Goal: Information Seeking & Learning: Learn about a topic

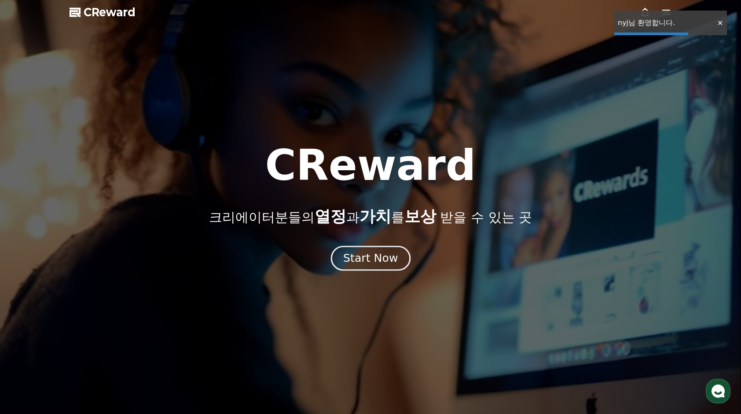
click at [387, 250] on button "Start Now" at bounding box center [370, 257] width 80 height 25
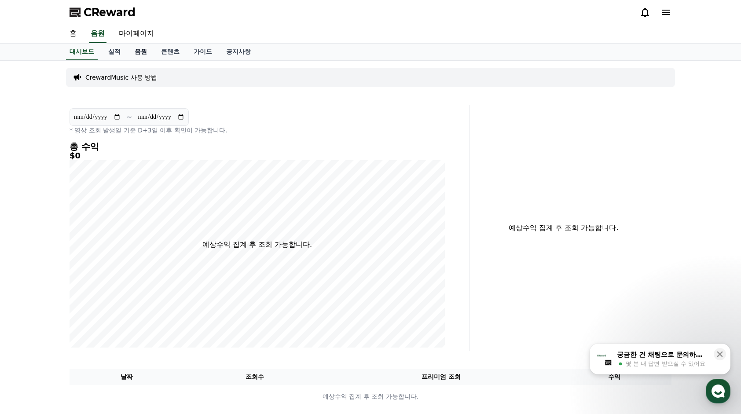
click at [150, 53] on link "음원" at bounding box center [141, 52] width 26 height 17
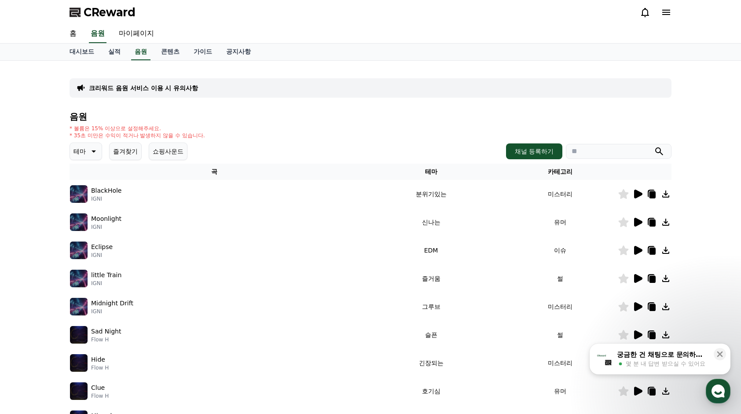
click at [638, 253] on icon at bounding box center [637, 250] width 11 height 11
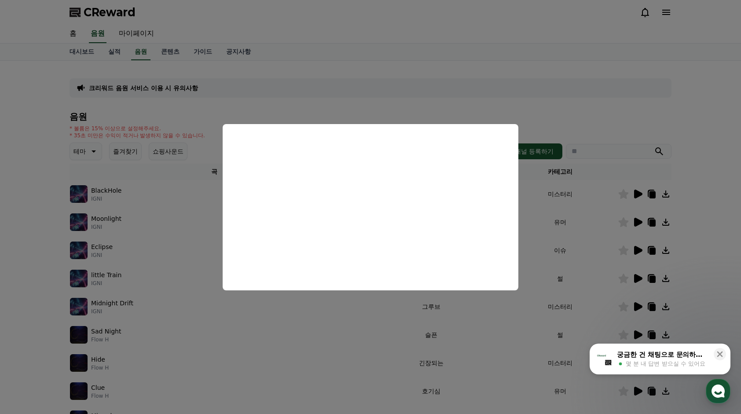
click at [588, 286] on button "close modal" at bounding box center [370, 207] width 741 height 414
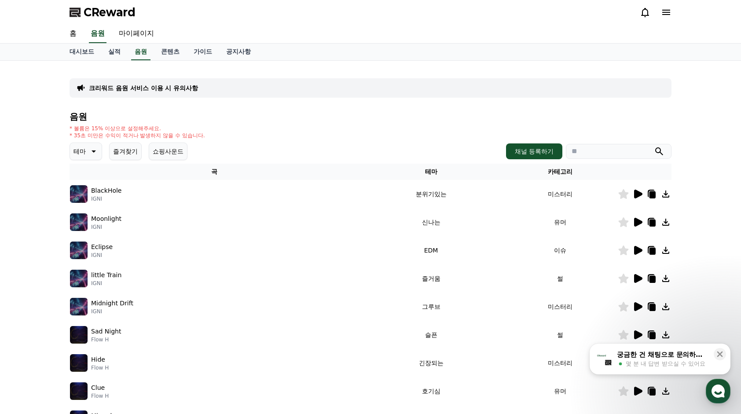
click at [638, 278] on icon at bounding box center [638, 278] width 8 height 9
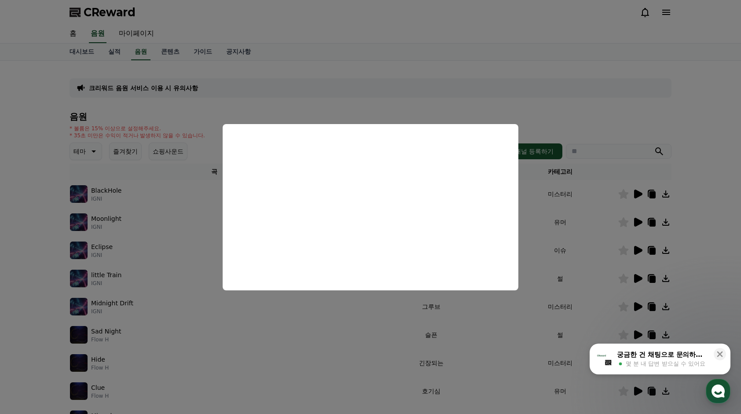
click at [608, 231] on button "close modal" at bounding box center [370, 207] width 741 height 414
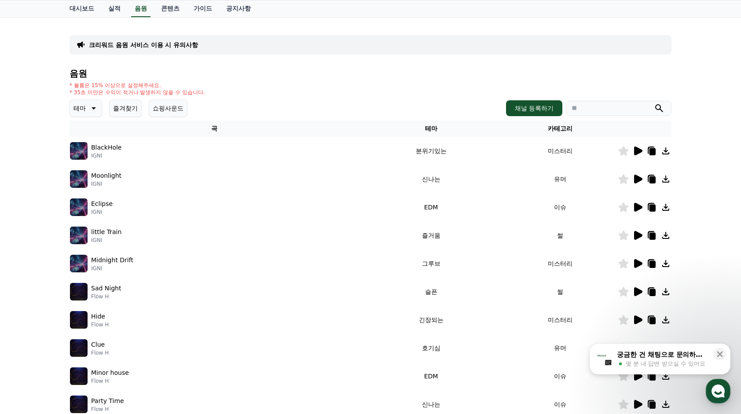
scroll to position [44, 0]
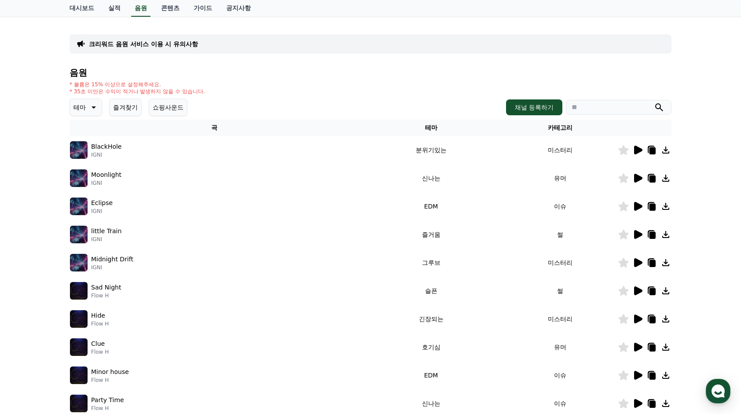
click at [637, 293] on icon at bounding box center [638, 290] width 8 height 9
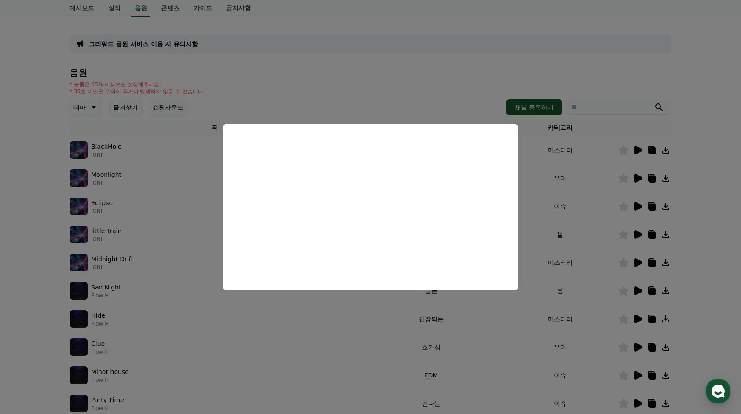
click at [607, 299] on button "close modal" at bounding box center [370, 207] width 741 height 414
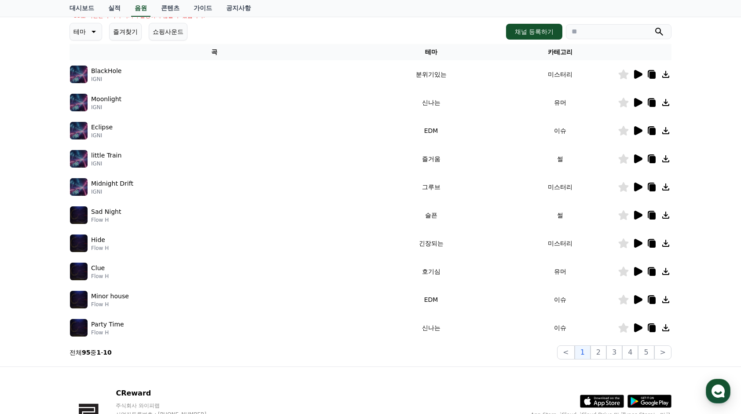
scroll to position [132, 0]
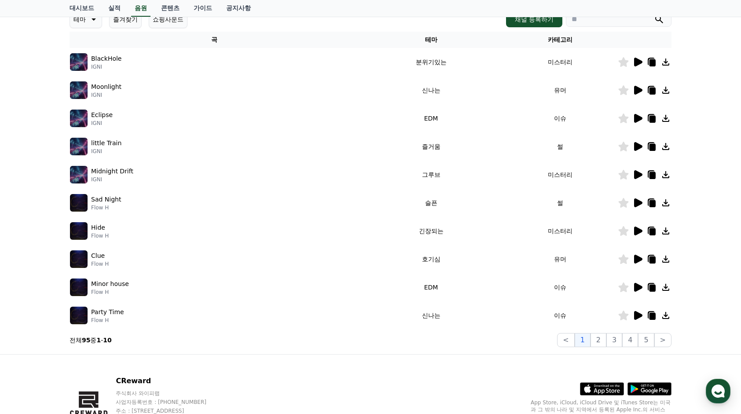
click at [636, 289] on icon at bounding box center [638, 287] width 8 height 9
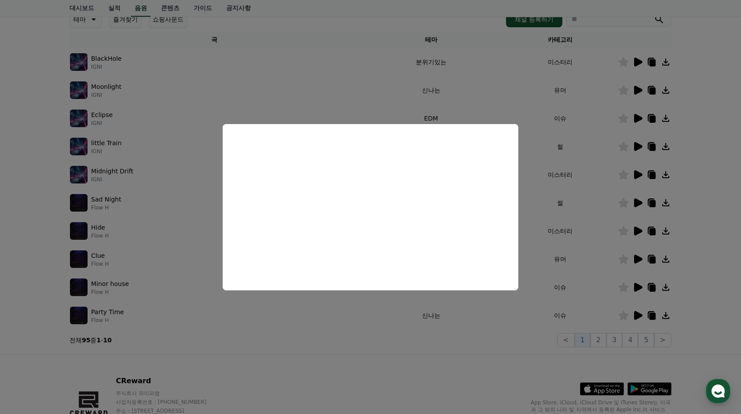
click at [596, 286] on button "close modal" at bounding box center [370, 207] width 741 height 414
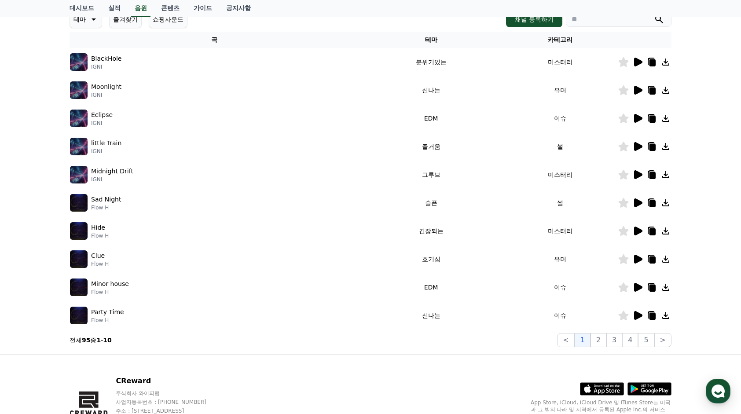
click at [637, 312] on icon at bounding box center [638, 315] width 8 height 9
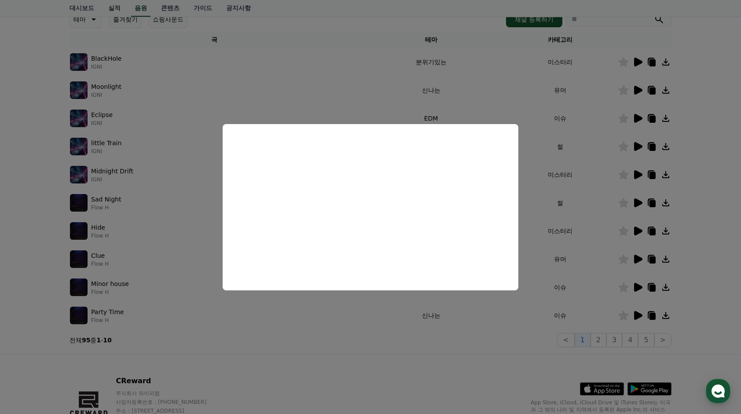
click at [604, 336] on button "close modal" at bounding box center [370, 207] width 741 height 414
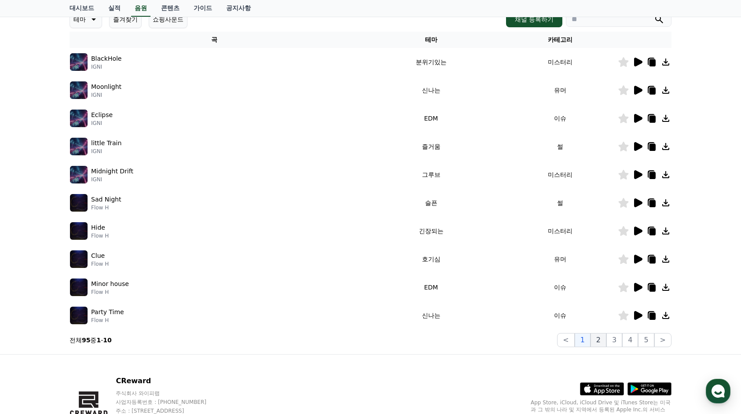
click at [604, 337] on button "2" at bounding box center [598, 340] width 16 height 14
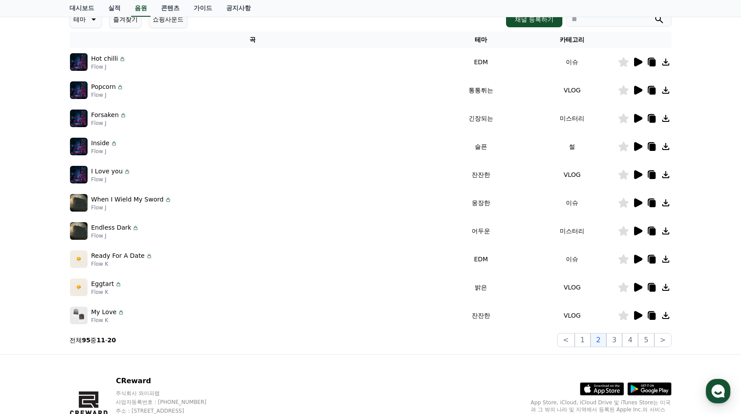
click at [640, 61] on icon at bounding box center [638, 62] width 8 height 9
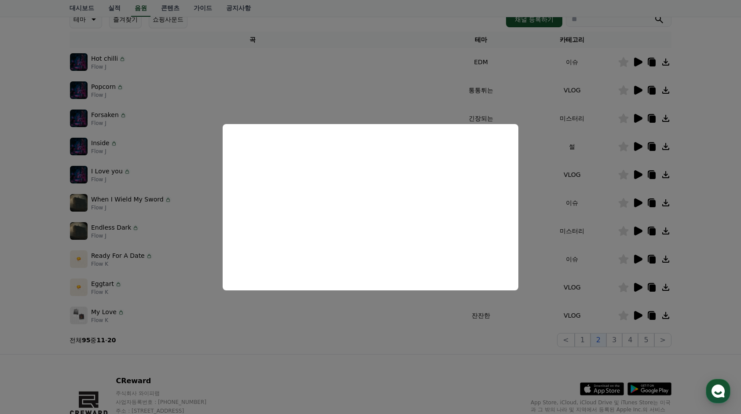
click at [636, 139] on button "close modal" at bounding box center [370, 207] width 741 height 414
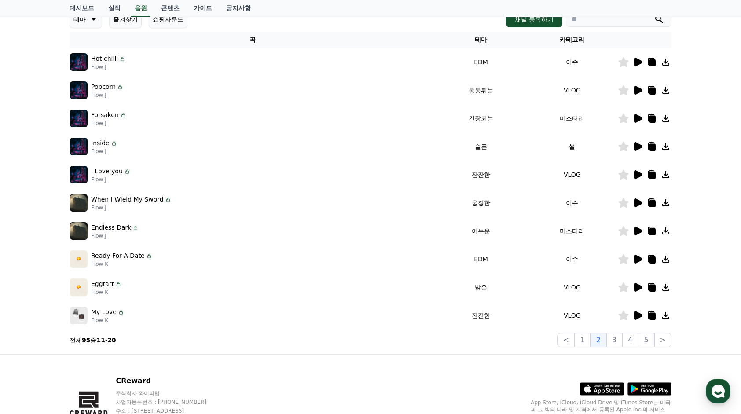
click at [641, 144] on icon at bounding box center [637, 146] width 11 height 11
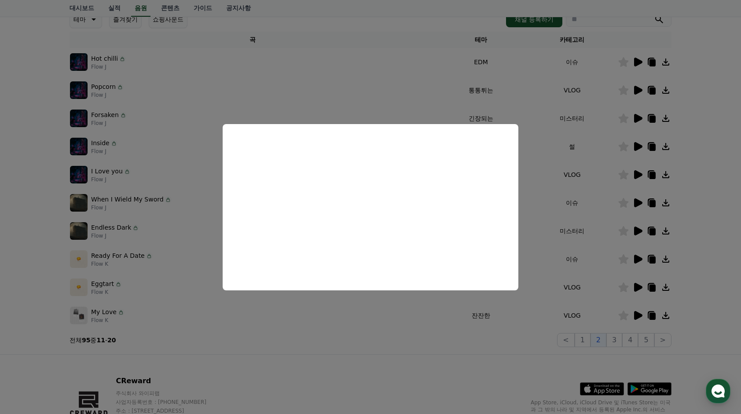
click at [636, 203] on button "close modal" at bounding box center [370, 207] width 741 height 414
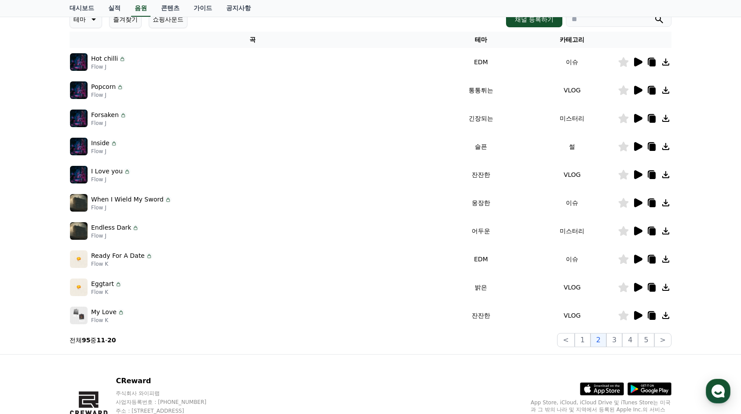
click at [638, 201] on icon at bounding box center [638, 202] width 8 height 9
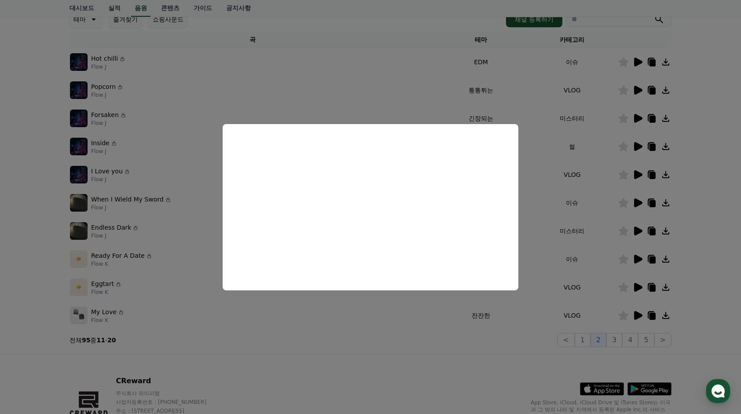
click at [547, 147] on button "close modal" at bounding box center [370, 207] width 741 height 414
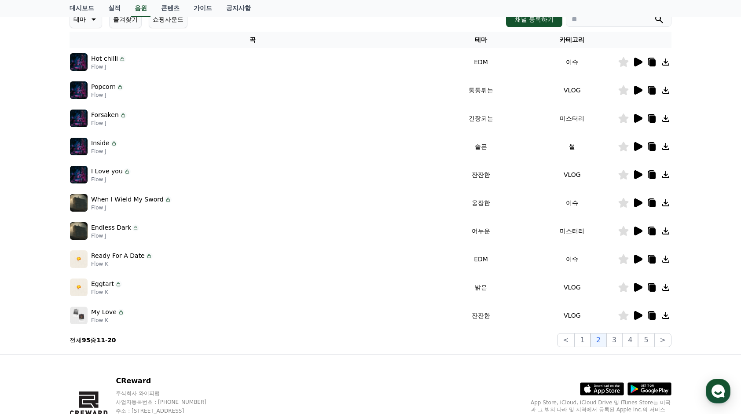
click at [641, 289] on icon at bounding box center [637, 287] width 11 height 11
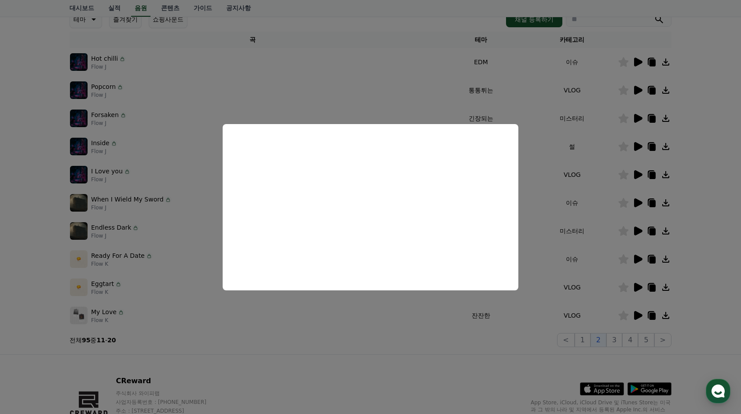
click at [582, 275] on button "close modal" at bounding box center [370, 207] width 741 height 414
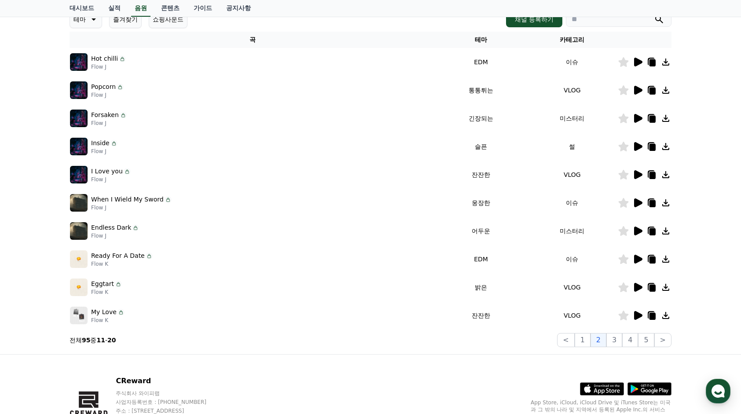
click at [638, 315] on icon at bounding box center [638, 315] width 8 height 9
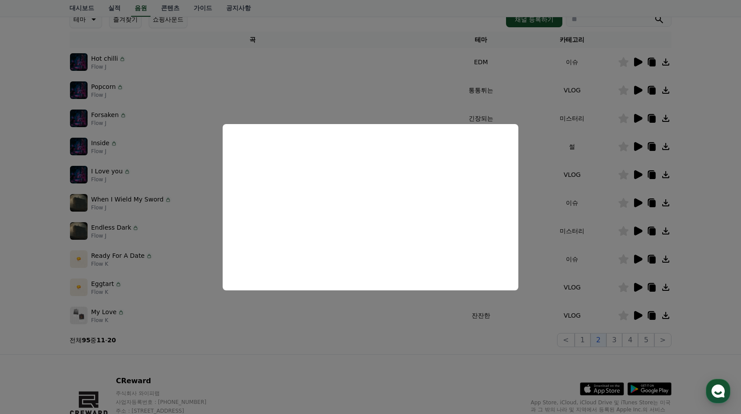
click at [554, 306] on button "close modal" at bounding box center [370, 207] width 741 height 414
click at [615, 341] on button "3" at bounding box center [614, 340] width 16 height 14
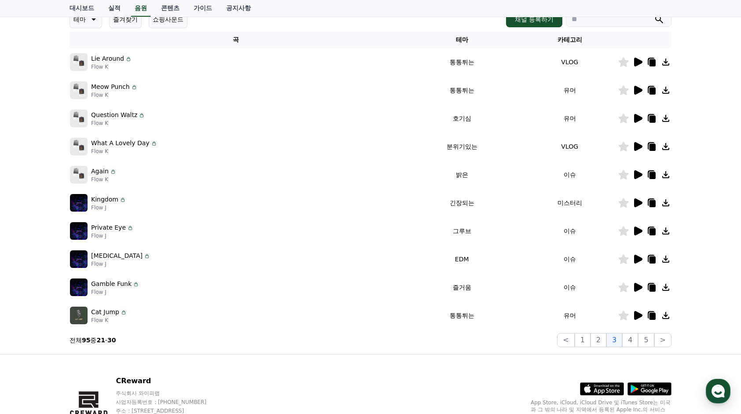
click at [644, 62] on div at bounding box center [644, 62] width 53 height 11
click at [641, 60] on icon at bounding box center [637, 62] width 11 height 11
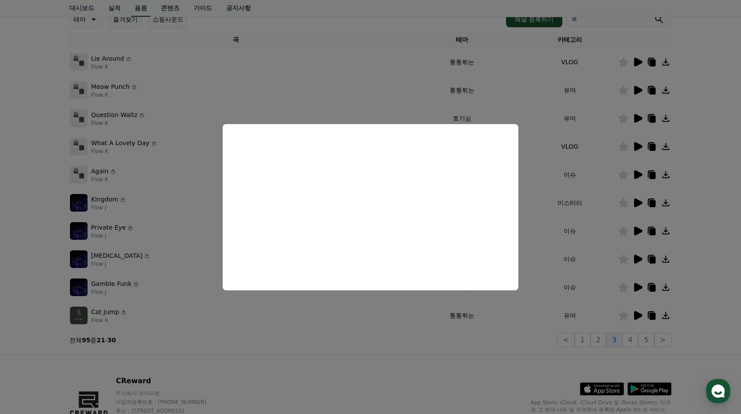
click at [587, 217] on button "close modal" at bounding box center [370, 207] width 741 height 414
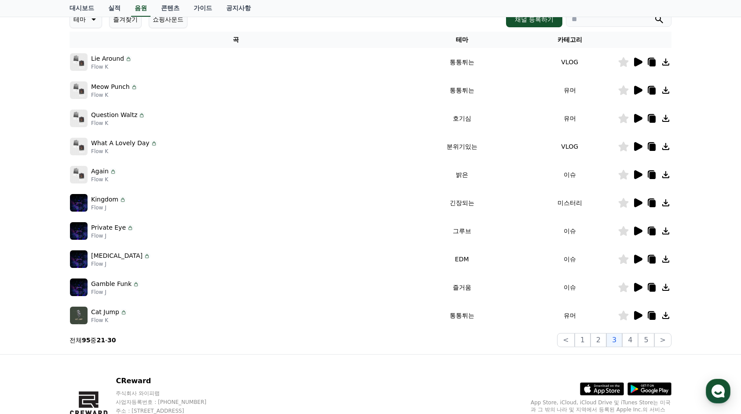
click at [625, 62] on icon at bounding box center [624, 62] width 10 height 10
click at [626, 288] on icon at bounding box center [624, 287] width 10 height 10
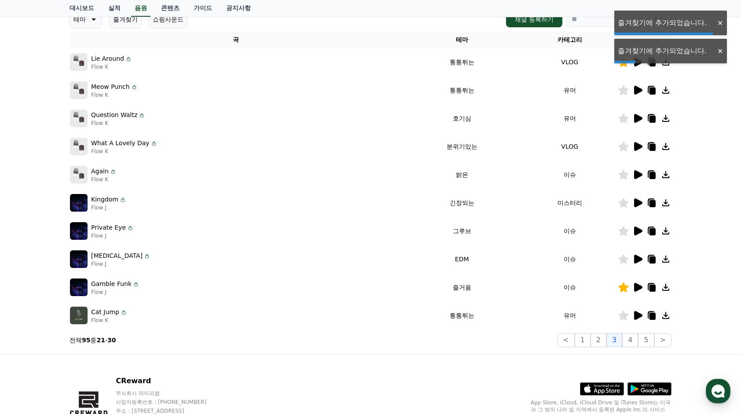
click at [626, 288] on icon at bounding box center [624, 287] width 10 height 10
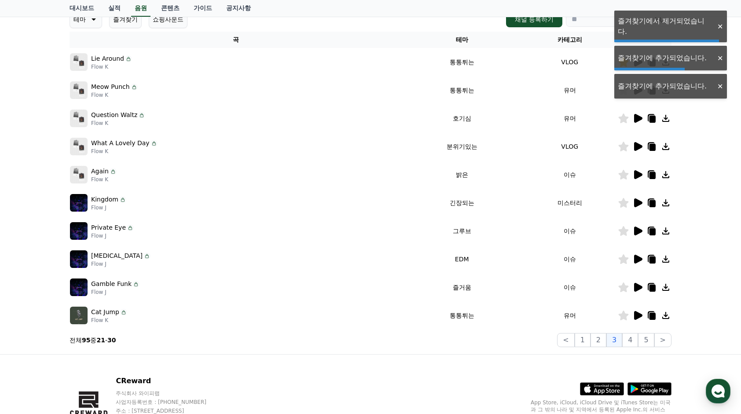
click at [636, 286] on icon at bounding box center [638, 287] width 8 height 9
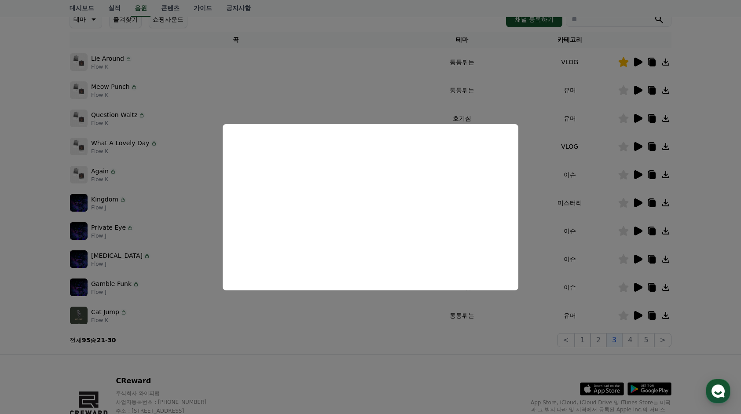
click at [611, 305] on button "close modal" at bounding box center [370, 207] width 741 height 414
click at [625, 315] on icon at bounding box center [624, 316] width 10 height 10
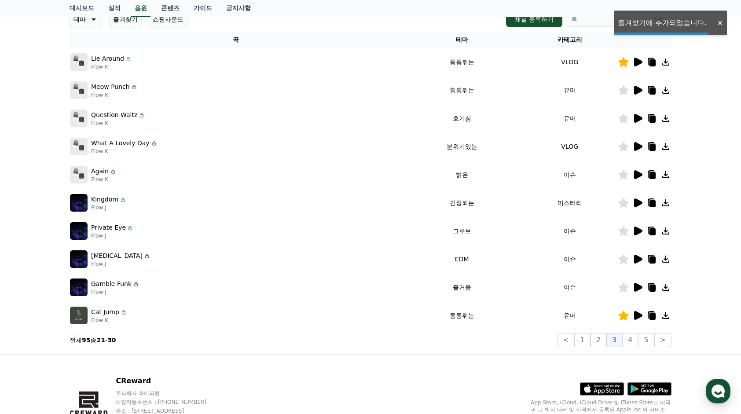
click at [626, 317] on icon at bounding box center [623, 316] width 11 height 10
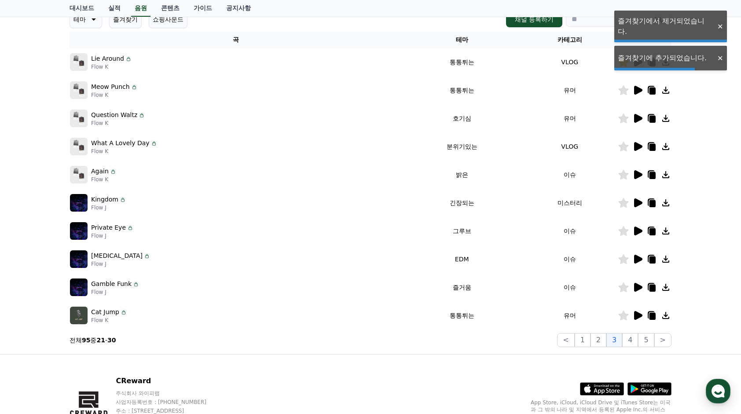
click at [632, 317] on icon at bounding box center [637, 315] width 11 height 11
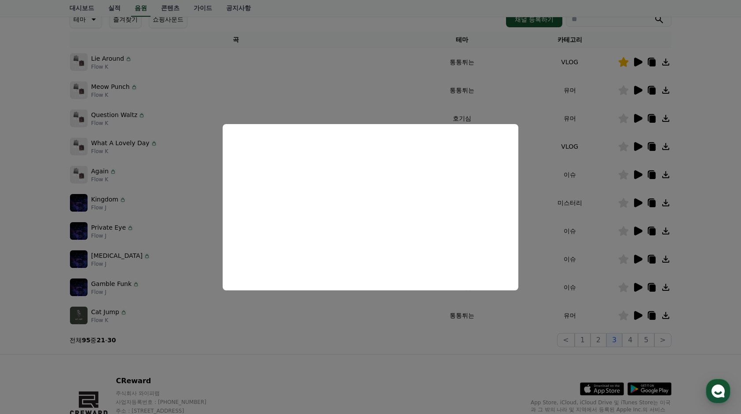
click at [561, 306] on button "close modal" at bounding box center [370, 207] width 741 height 414
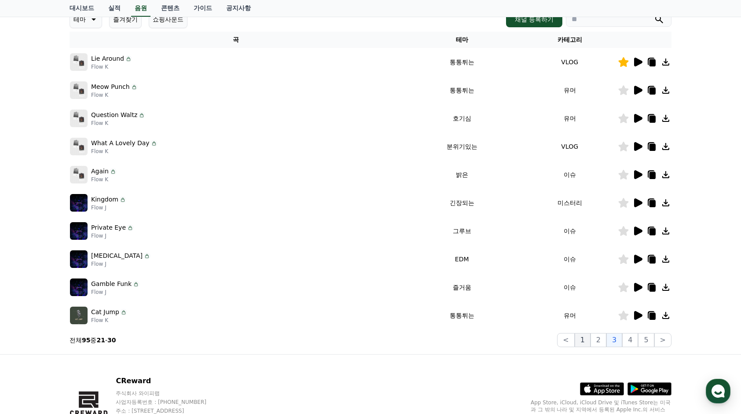
click at [586, 340] on button "1" at bounding box center [583, 340] width 16 height 14
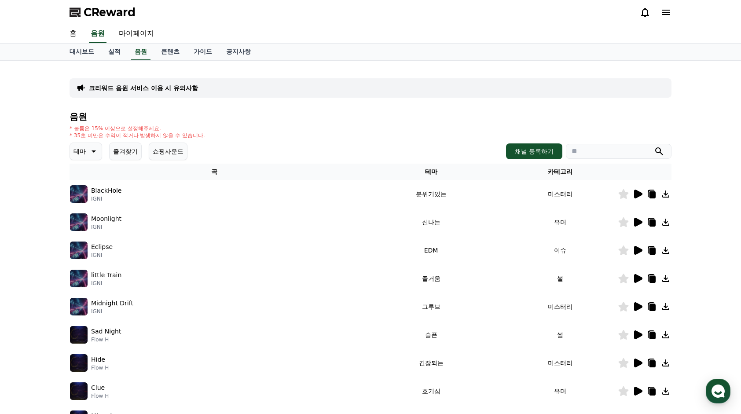
click at [121, 151] on button "즐겨찾기" at bounding box center [125, 152] width 33 height 18
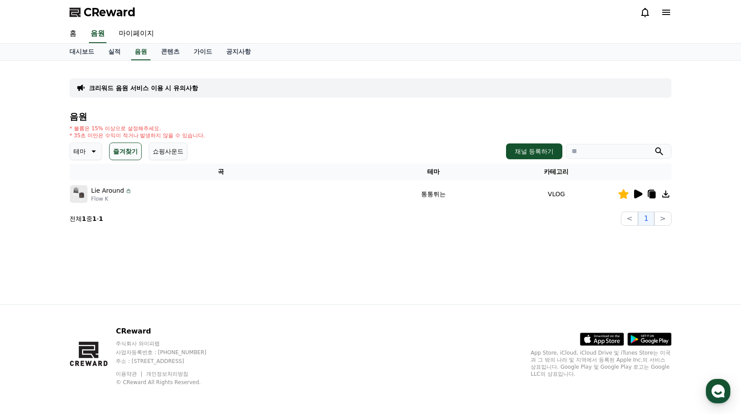
click at [95, 150] on icon at bounding box center [94, 151] width 4 height 2
click at [92, 176] on div "전체 환상적인 호기심 어두운 밝은 통통튀는 신나는 반전 웅장한 드라마틱 즐거움 분위기있는 EDM 그루브 슬픈 잔잔한 귀여운 감동적인 긴장되는 …" at bounding box center [90, 392] width 38 height 454
click at [81, 177] on button "전체" at bounding box center [80, 174] width 19 height 19
click at [134, 51] on link "음원" at bounding box center [141, 52] width 26 height 17
click at [125, 51] on link "실적" at bounding box center [114, 52] width 26 height 17
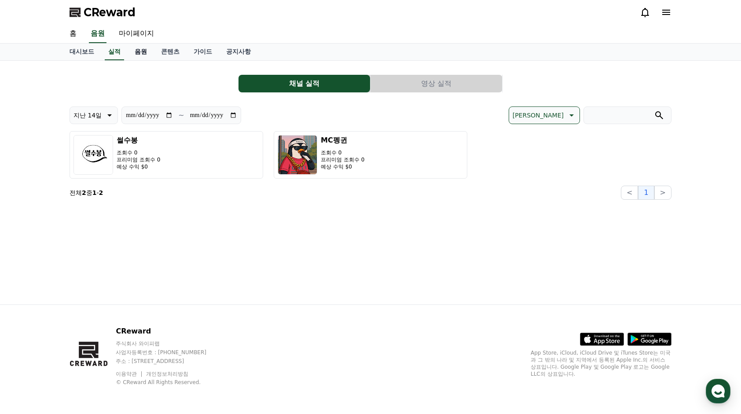
click at [138, 48] on link "음원" at bounding box center [141, 52] width 26 height 17
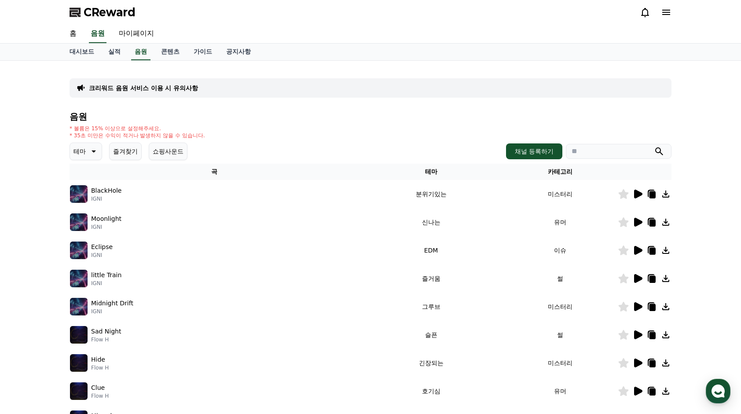
click at [639, 306] on icon at bounding box center [638, 306] width 8 height 9
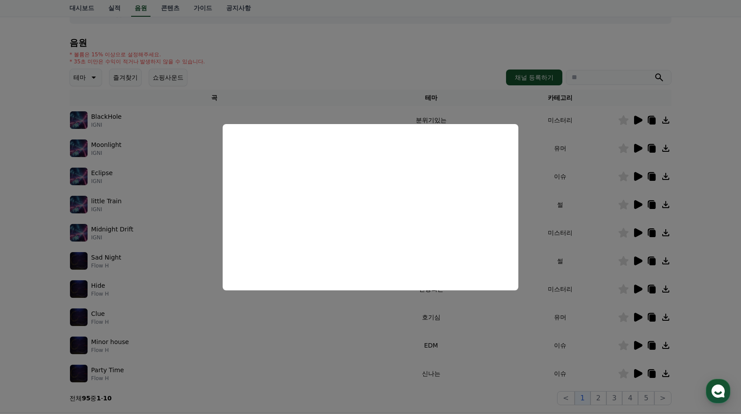
scroll to position [88, 0]
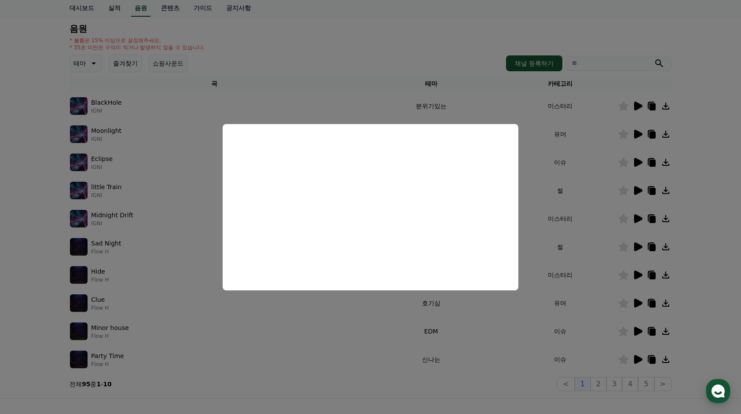
click at [474, 315] on button "close modal" at bounding box center [370, 207] width 741 height 414
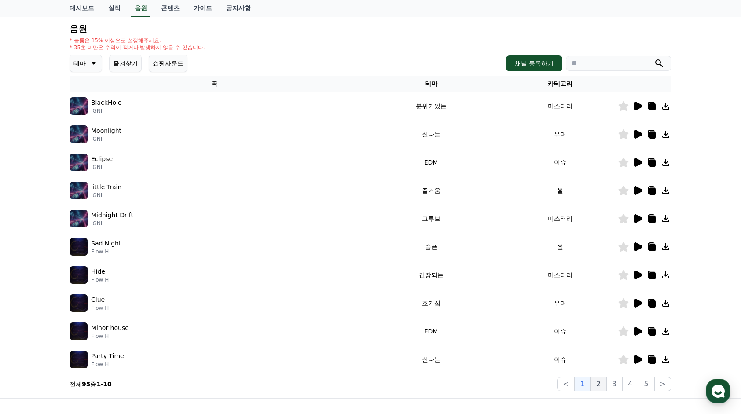
click at [600, 384] on button "2" at bounding box center [598, 384] width 16 height 14
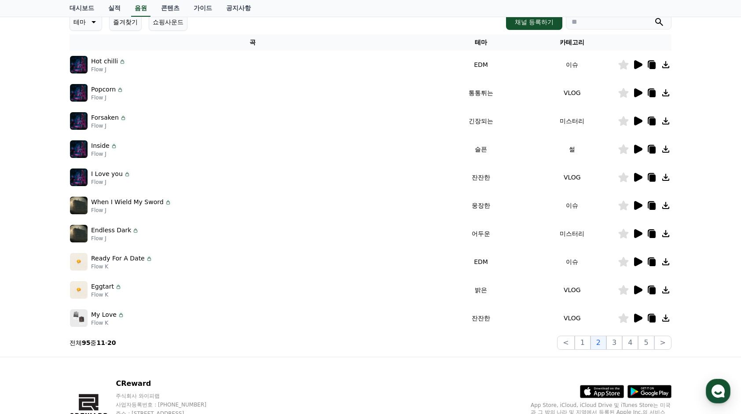
scroll to position [132, 0]
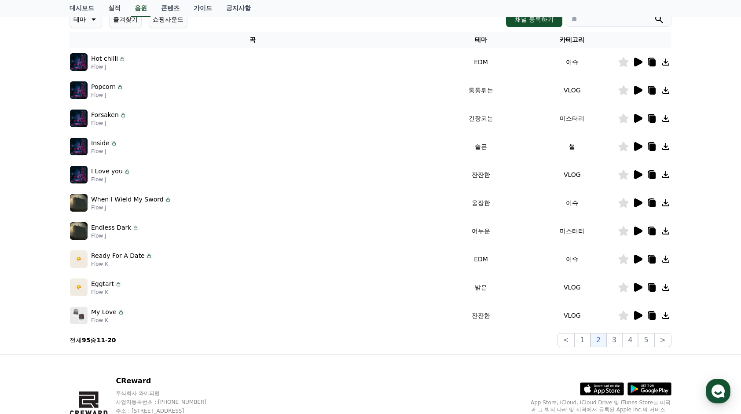
click at [636, 286] on icon at bounding box center [638, 287] width 8 height 9
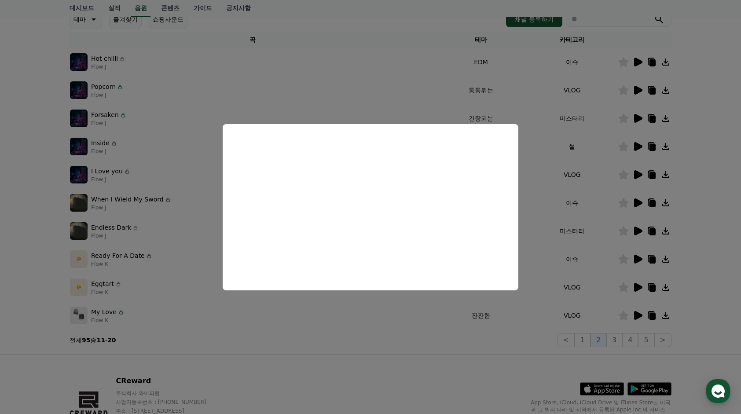
click at [617, 339] on button "close modal" at bounding box center [370, 207] width 741 height 414
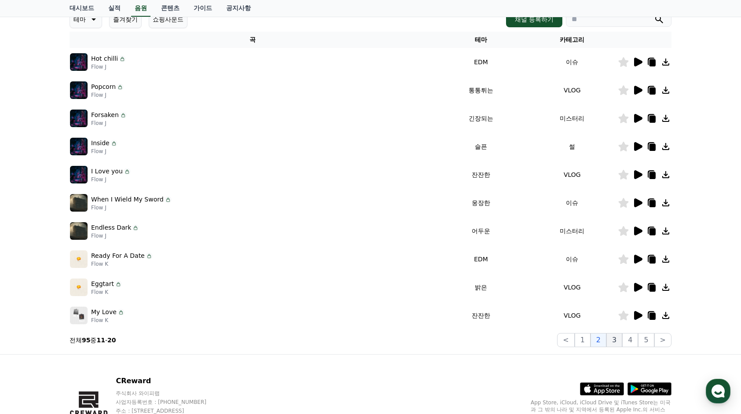
click at [615, 344] on button "3" at bounding box center [614, 340] width 16 height 14
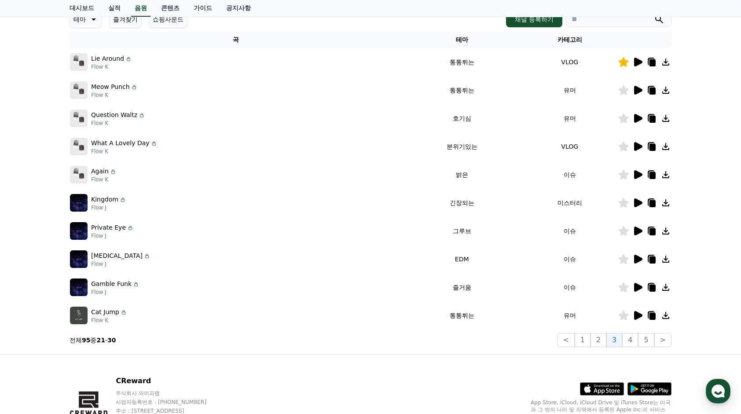
click at [637, 173] on icon at bounding box center [638, 174] width 8 height 9
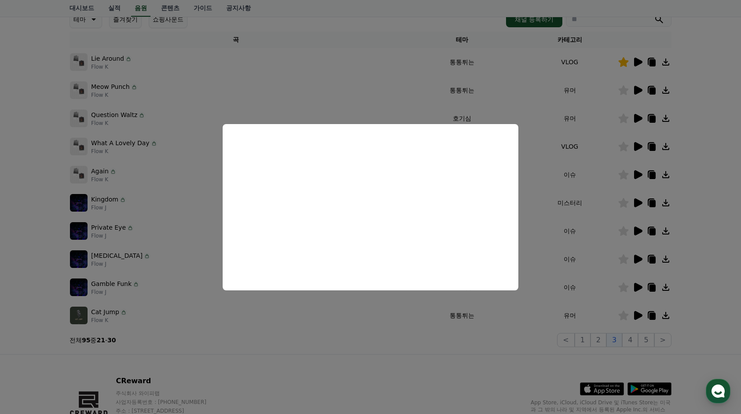
click at [638, 317] on button "close modal" at bounding box center [370, 207] width 741 height 414
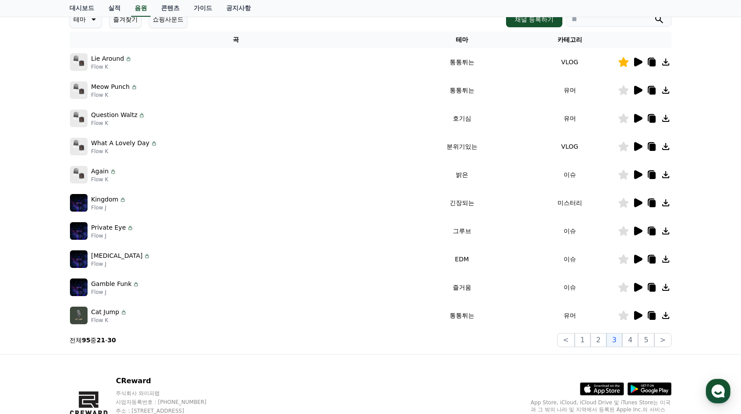
click at [638, 313] on icon at bounding box center [638, 315] width 8 height 9
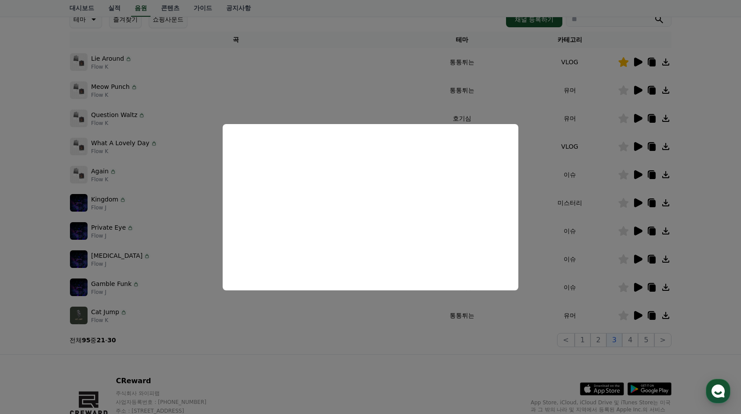
click at [515, 331] on button "close modal" at bounding box center [370, 207] width 741 height 414
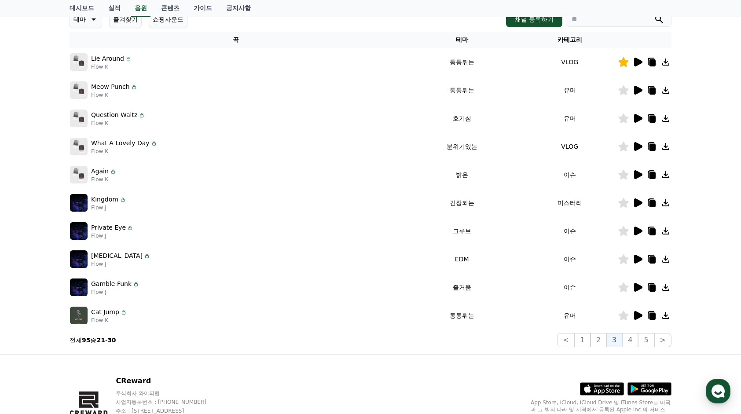
click at [639, 59] on icon at bounding box center [638, 62] width 8 height 9
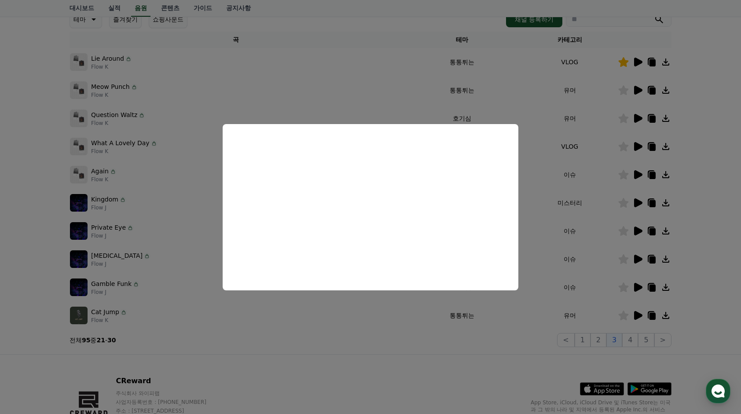
click at [554, 134] on button "close modal" at bounding box center [370, 207] width 741 height 414
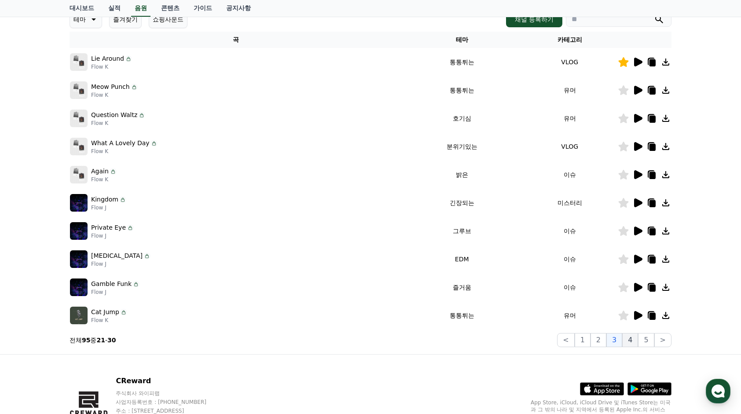
click at [627, 338] on button "4" at bounding box center [630, 340] width 16 height 14
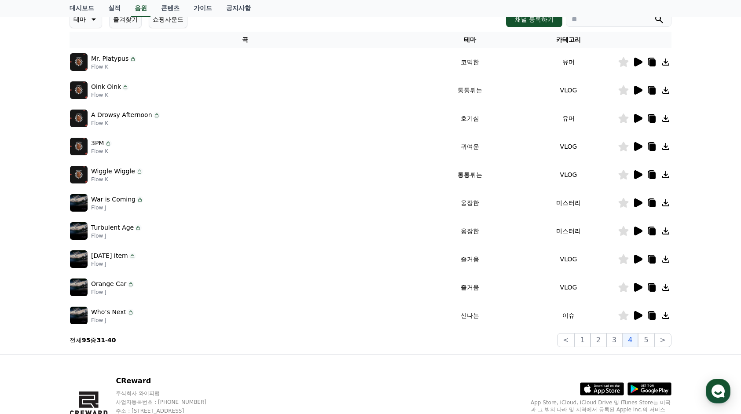
click at [641, 65] on icon at bounding box center [637, 62] width 11 height 11
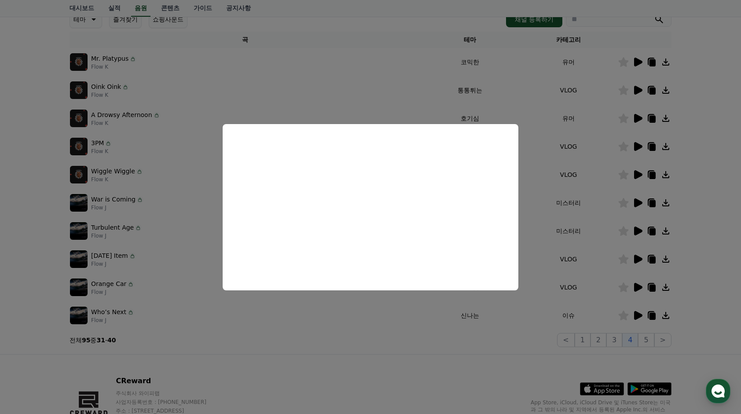
click at [530, 91] on button "close modal" at bounding box center [370, 207] width 741 height 414
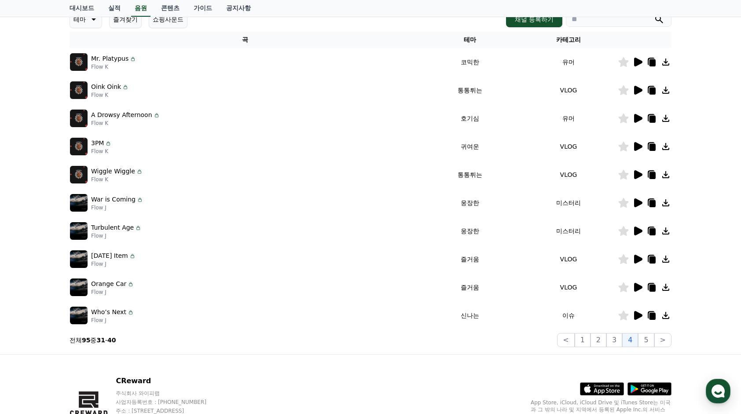
click at [638, 88] on icon at bounding box center [638, 90] width 8 height 9
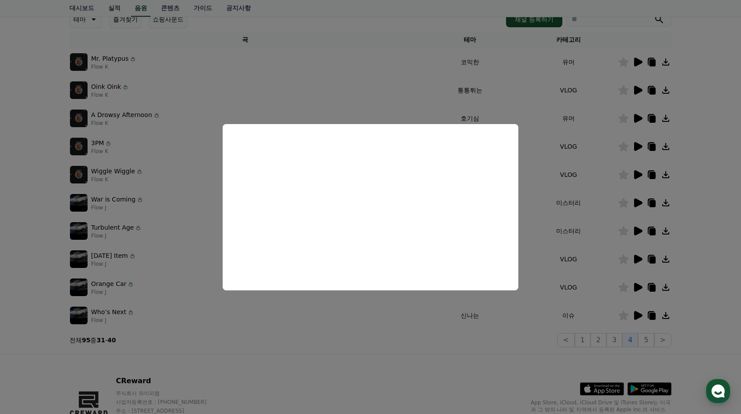
click at [348, 92] on button "close modal" at bounding box center [370, 207] width 741 height 414
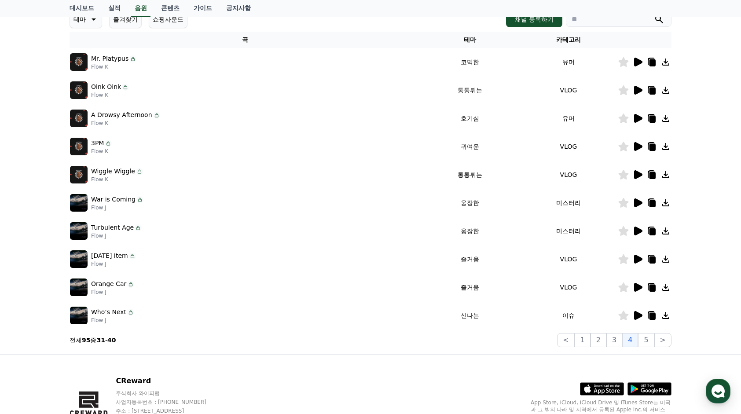
click at [641, 173] on icon at bounding box center [638, 174] width 8 height 9
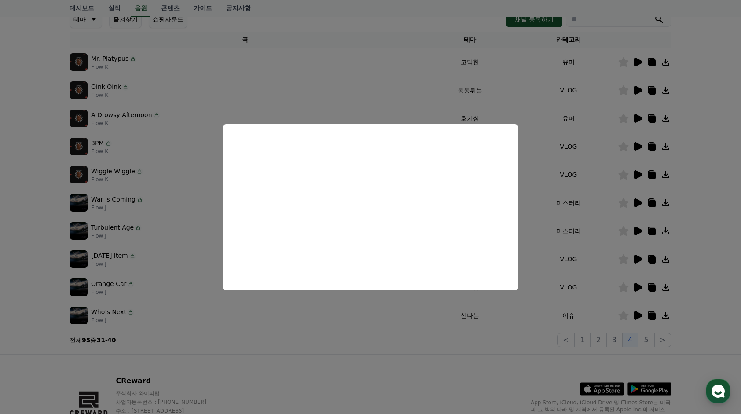
click at [552, 225] on button "close modal" at bounding box center [370, 207] width 741 height 414
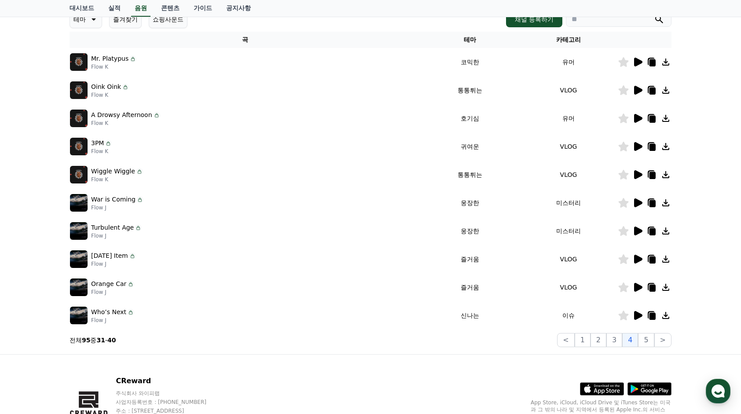
click at [641, 315] on icon at bounding box center [638, 315] width 8 height 9
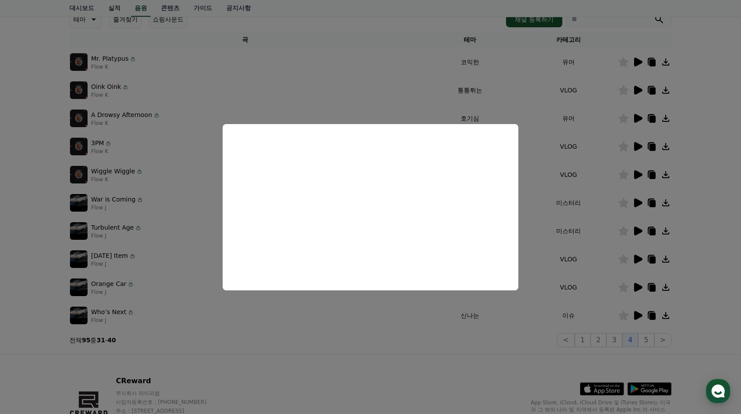
click at [550, 251] on button "close modal" at bounding box center [370, 207] width 741 height 414
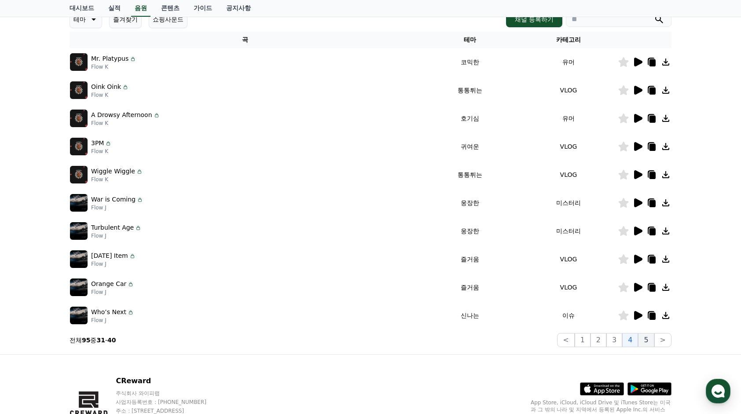
click at [644, 337] on button "5" at bounding box center [646, 340] width 16 height 14
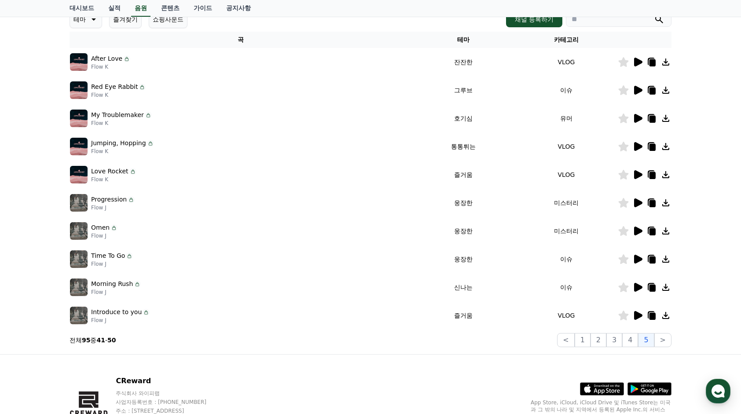
click at [636, 169] on icon at bounding box center [637, 174] width 11 height 11
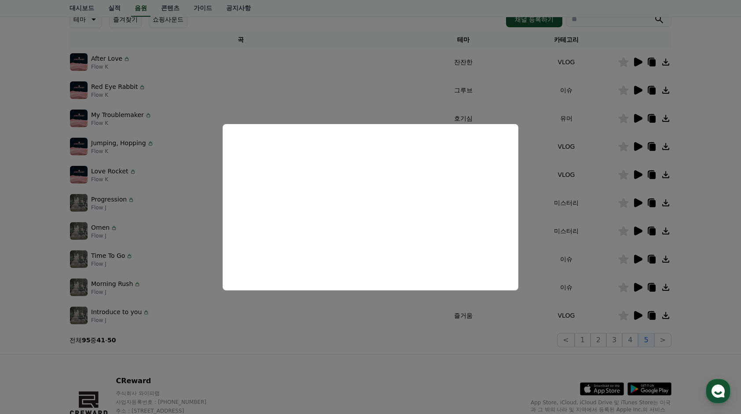
click at [636, 173] on button "close modal" at bounding box center [370, 207] width 741 height 414
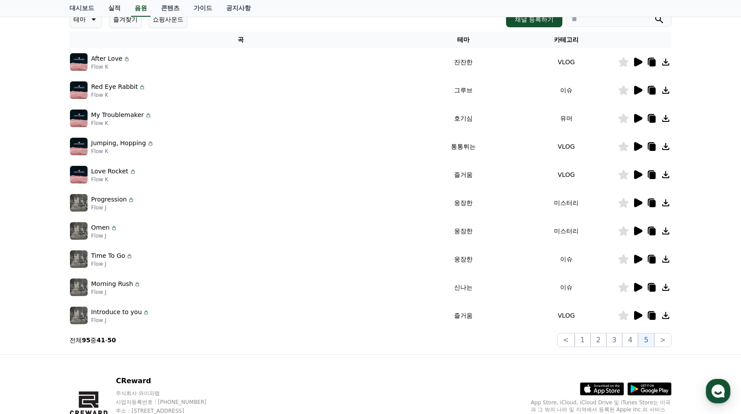
click at [641, 175] on icon at bounding box center [638, 174] width 8 height 9
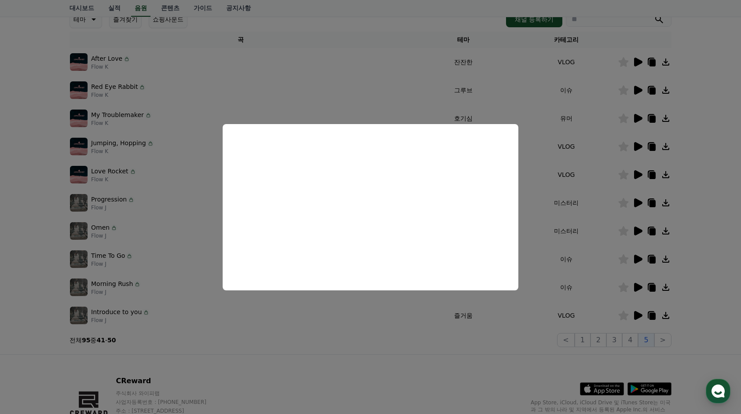
click at [531, 204] on button "close modal" at bounding box center [370, 207] width 741 height 414
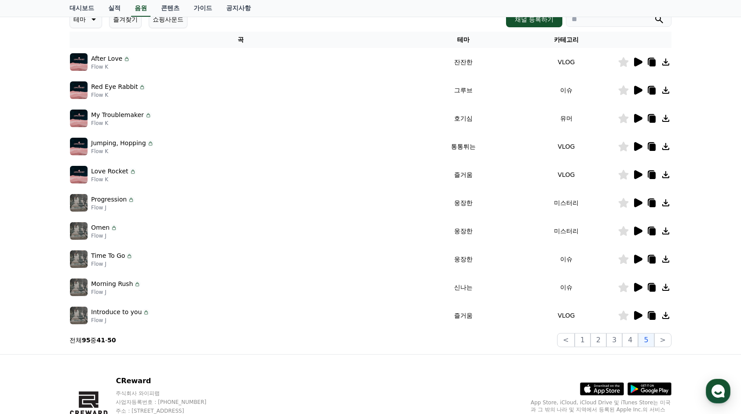
click at [623, 175] on icon at bounding box center [624, 175] width 10 height 10
click at [654, 173] on icon at bounding box center [652, 175] width 6 height 7
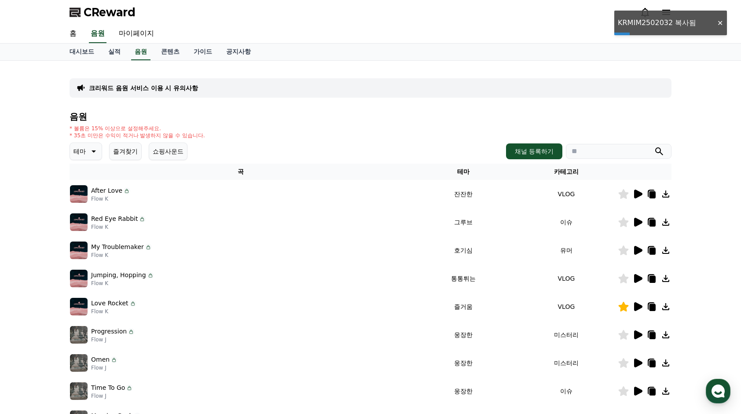
click at [585, 154] on input "search" at bounding box center [619, 151] width 106 height 15
paste input "**********"
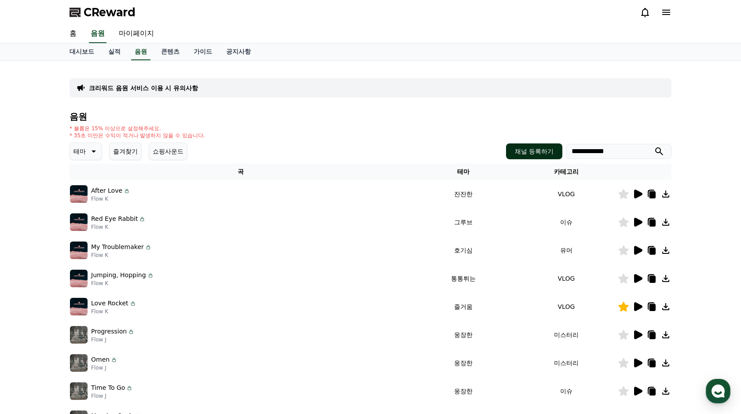
drag, startPoint x: 511, startPoint y: 121, endPoint x: 556, endPoint y: 150, distance: 53.4
click at [511, 121] on div "**********" at bounding box center [371, 295] width 602 height 367
click at [656, 192] on icon at bounding box center [651, 194] width 11 height 11
click at [649, 190] on icon at bounding box center [651, 194] width 7 height 8
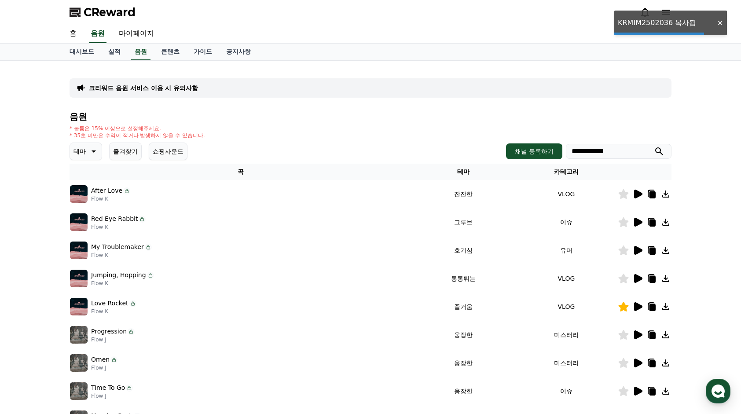
drag, startPoint x: 633, startPoint y: 150, endPoint x: 416, endPoint y: 140, distance: 217.1
click at [416, 140] on div "**********" at bounding box center [371, 295] width 602 height 367
paste input "search"
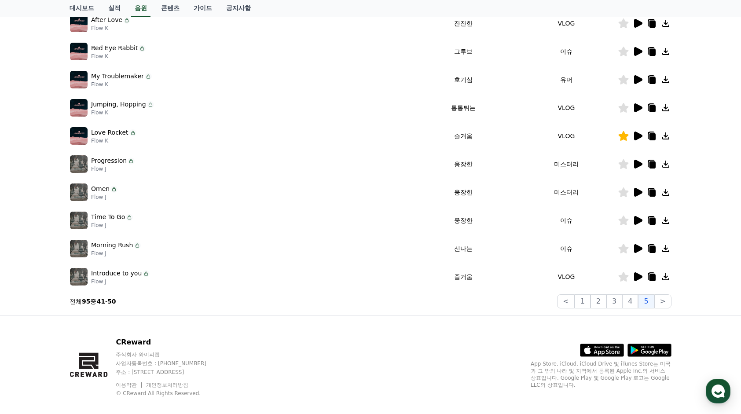
scroll to position [176, 0]
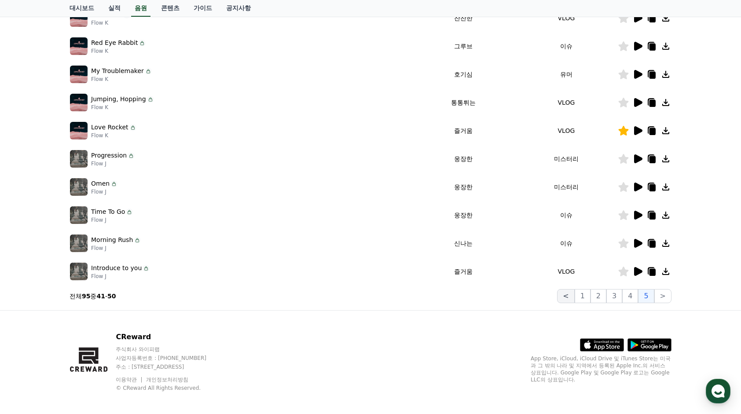
type input "**********"
click at [570, 300] on button "<" at bounding box center [565, 296] width 17 height 14
click at [570, 295] on button "<" at bounding box center [565, 296] width 17 height 14
click at [581, 294] on button "1" at bounding box center [583, 296] width 16 height 14
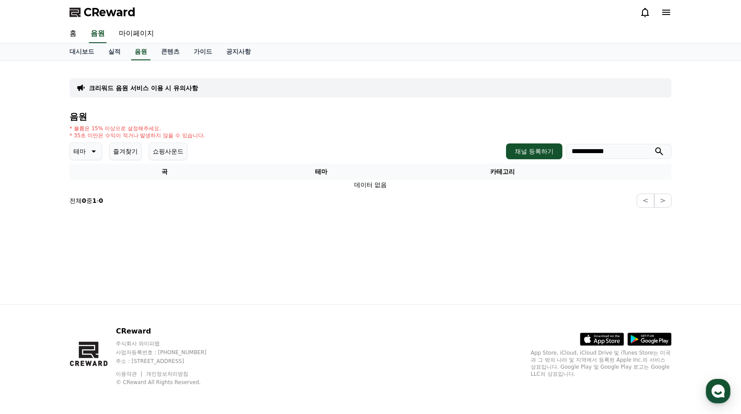
click at [78, 154] on p "테마" at bounding box center [79, 151] width 12 height 12
click at [85, 172] on button "전체" at bounding box center [80, 174] width 19 height 19
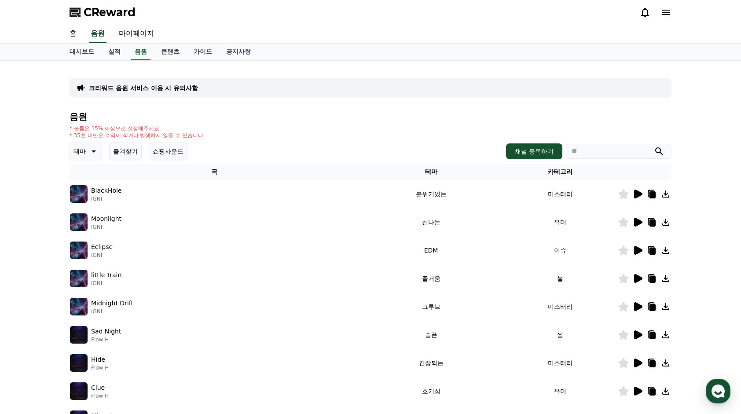
click at [650, 193] on icon at bounding box center [652, 194] width 6 height 7
click at [597, 148] on input "search" at bounding box center [619, 151] width 106 height 15
paste input "**********"
click at [651, 223] on icon at bounding box center [652, 223] width 6 height 7
click at [658, 152] on icon "submit" at bounding box center [659, 151] width 8 height 8
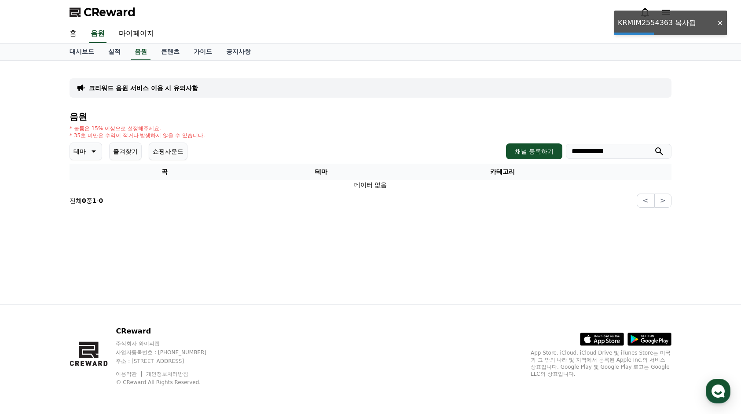
click at [637, 151] on input "**********" at bounding box center [619, 151] width 106 height 15
click at [555, 148] on div "**********" at bounding box center [588, 151] width 165 height 16
click at [637, 149] on input "**********" at bounding box center [619, 151] width 106 height 15
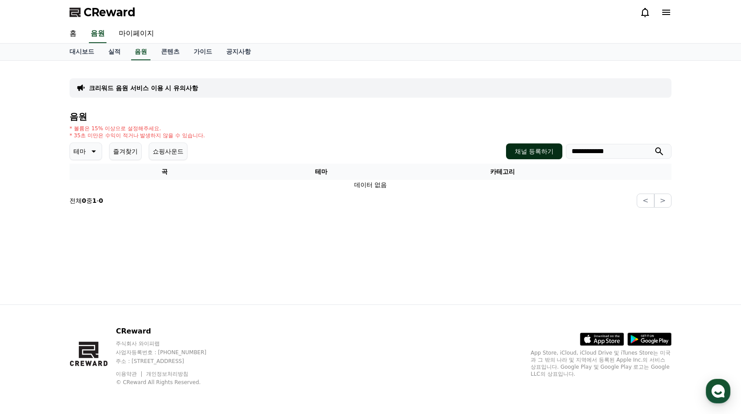
drag, startPoint x: 637, startPoint y: 149, endPoint x: 518, endPoint y: 150, distance: 118.8
click at [518, 150] on div "**********" at bounding box center [588, 151] width 165 height 16
paste input "search"
type input "**********"
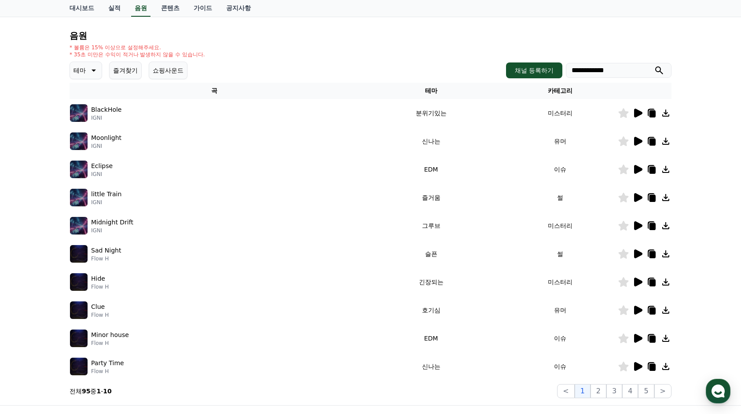
scroll to position [88, 0]
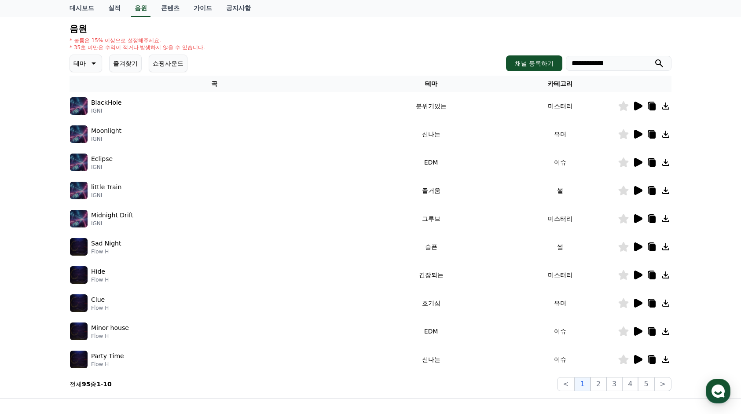
click at [648, 357] on icon at bounding box center [651, 359] width 7 height 8
drag, startPoint x: 638, startPoint y: 62, endPoint x: 485, endPoint y: 61, distance: 153.1
click at [485, 61] on div "**********" at bounding box center [371, 64] width 602 height 18
paste input "search"
type input "**********"
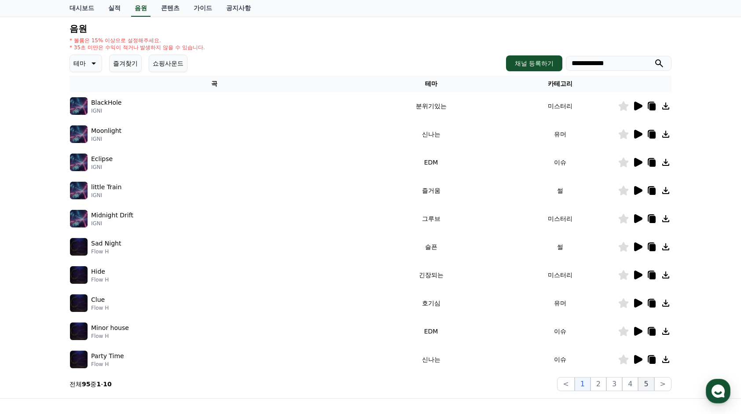
click at [652, 384] on button "5" at bounding box center [646, 384] width 16 height 14
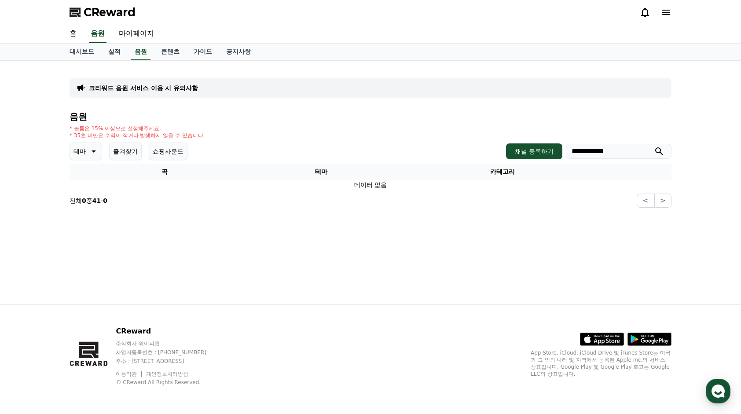
click at [333, 136] on div "* 볼륨은 15% 이상으로 설정해주세요. * 35초 미만은 수익이 적거나 발생하지 않을 수 있습니다." at bounding box center [371, 132] width 602 height 14
click at [122, 153] on button "즐겨찾기" at bounding box center [125, 152] width 33 height 18
click at [80, 154] on p "테마" at bounding box center [79, 151] width 12 height 12
click at [95, 198] on button "분위기있는" at bounding box center [90, 195] width 38 height 19
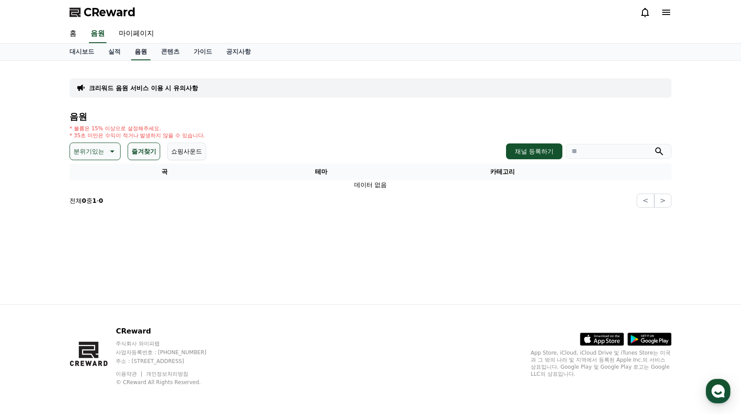
click at [138, 44] on link "음원" at bounding box center [140, 52] width 19 height 17
click at [125, 147] on div "분위기있는 즐겨찾기 쇼핑사운드" at bounding box center [138, 152] width 136 height 18
click at [152, 150] on button "즐겨찾기" at bounding box center [144, 152] width 33 height 18
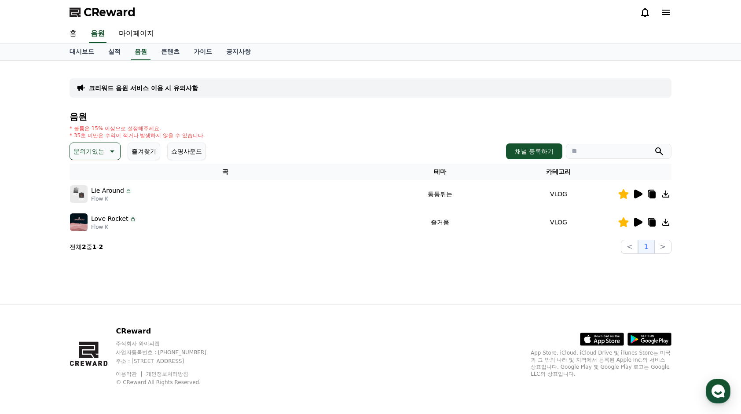
click at [103, 154] on p "분위기있는" at bounding box center [88, 151] width 31 height 12
click at [143, 48] on link "음원" at bounding box center [140, 52] width 19 height 17
click at [76, 27] on link "홈" at bounding box center [72, 34] width 21 height 18
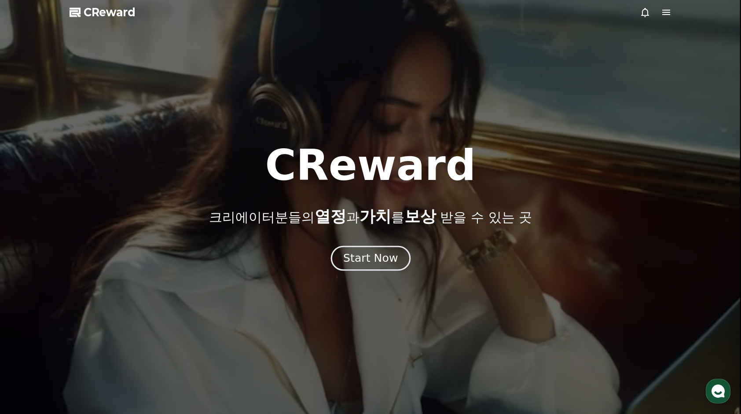
click at [344, 253] on button "Start Now" at bounding box center [370, 257] width 80 height 25
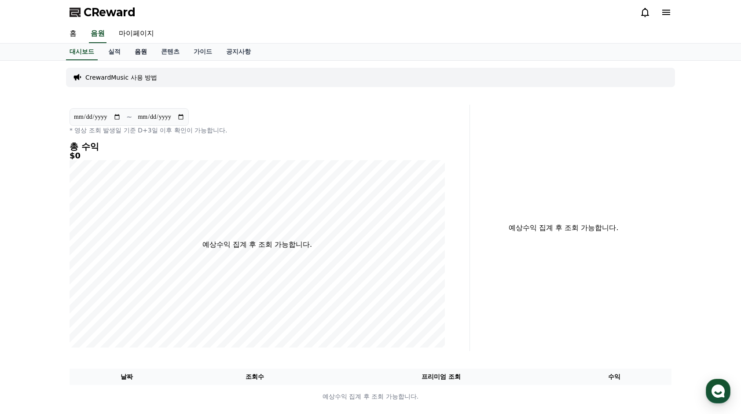
click at [149, 52] on link "음원" at bounding box center [141, 52] width 26 height 17
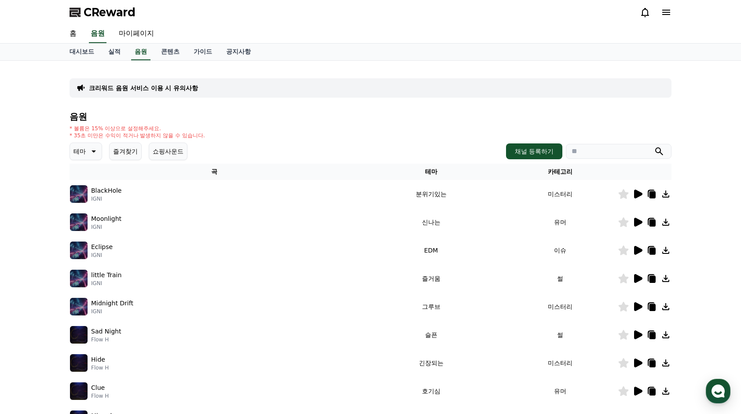
click at [87, 150] on button "테마" at bounding box center [86, 152] width 33 height 18
click at [87, 180] on button "밝은" at bounding box center [80, 178] width 19 height 19
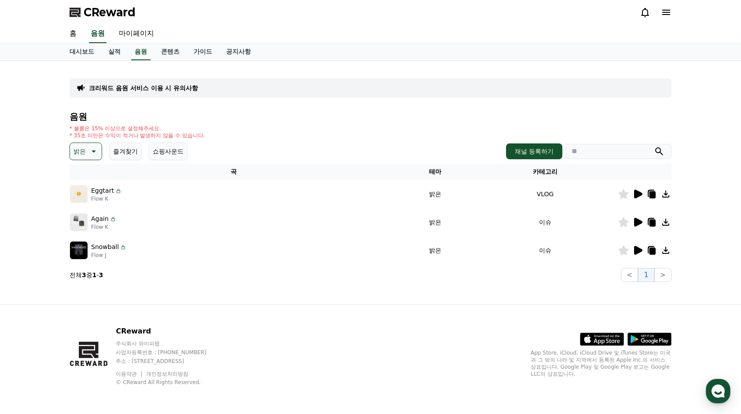
click at [83, 154] on p "밝은" at bounding box center [79, 151] width 12 height 12
click at [89, 182] on button "웅장한" at bounding box center [84, 181] width 26 height 19
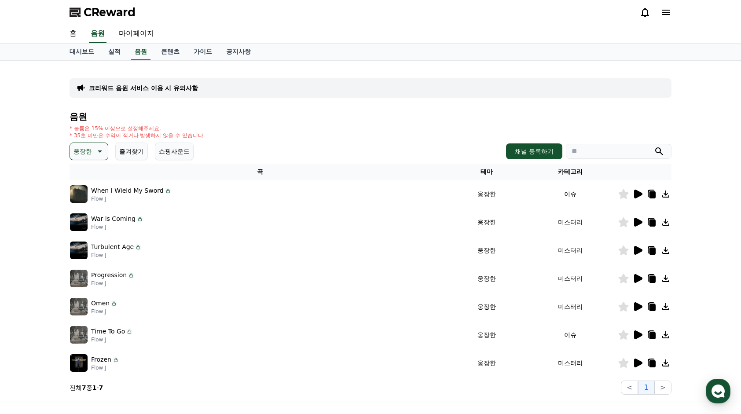
click at [648, 193] on icon at bounding box center [651, 194] width 11 height 11
paste input "**********"
click at [650, 338] on icon at bounding box center [652, 335] width 6 height 7
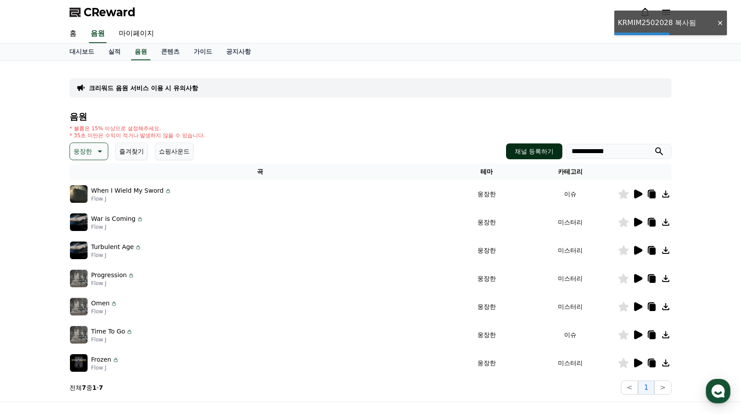
drag, startPoint x: 647, startPoint y: 147, endPoint x: 539, endPoint y: 154, distance: 108.5
click at [539, 154] on div "**********" at bounding box center [588, 151] width 165 height 16
paste input "search"
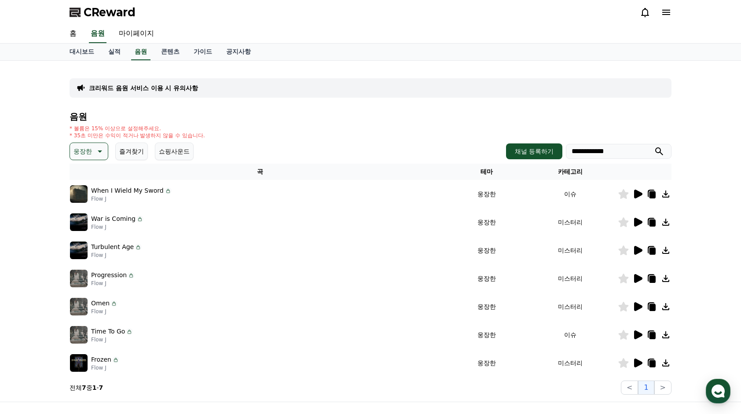
type input "**********"
click at [80, 152] on p "웅장한" at bounding box center [82, 151] width 18 height 12
click at [93, 199] on button "통통튀는" at bounding box center [87, 200] width 32 height 19
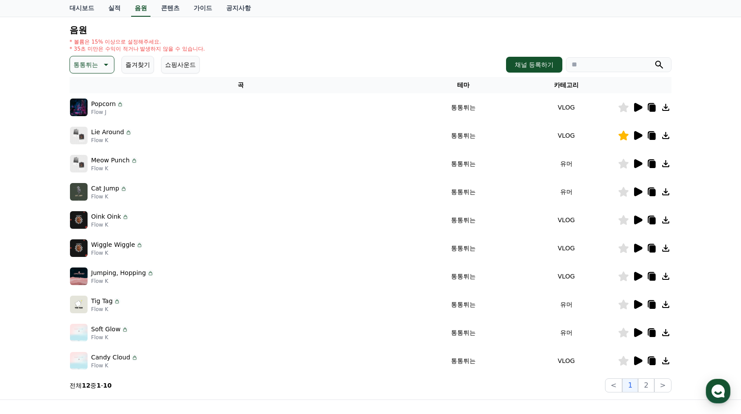
scroll to position [88, 0]
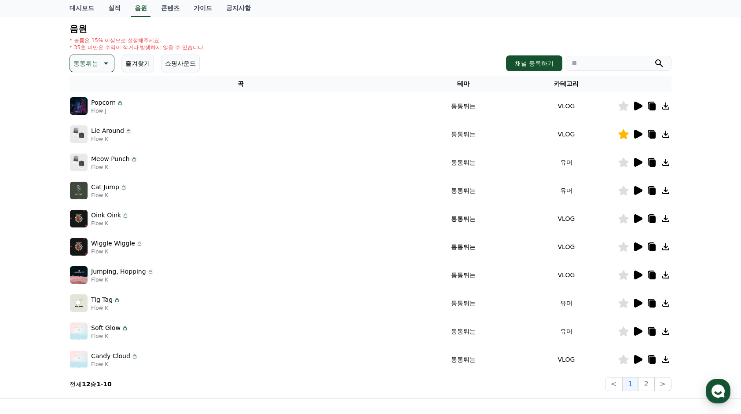
click at [652, 360] on icon at bounding box center [652, 360] width 6 height 7
click at [586, 70] on input "search" at bounding box center [619, 63] width 106 height 15
paste input "**********"
type input "**********"
click at [646, 385] on button "2" at bounding box center [646, 384] width 16 height 14
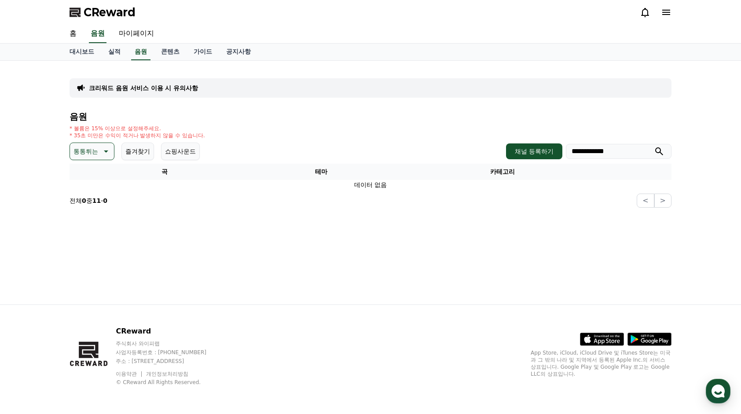
click at [73, 144] on button "통통튀는" at bounding box center [92, 152] width 45 height 18
click at [93, 198] on button "어두운" at bounding box center [84, 199] width 26 height 19
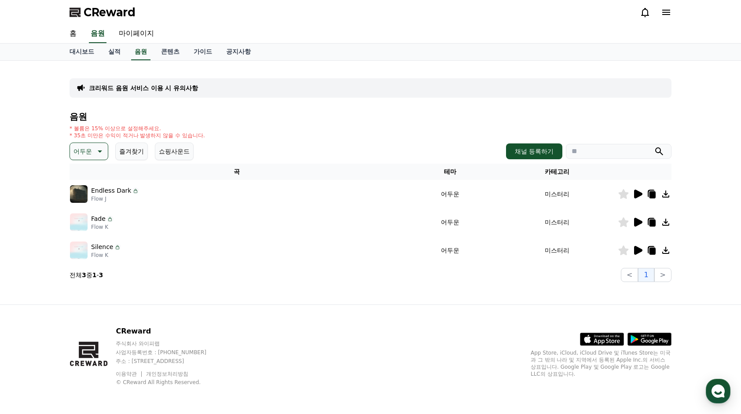
click at [652, 194] on icon at bounding box center [652, 194] width 6 height 7
click at [620, 154] on input "search" at bounding box center [619, 151] width 106 height 15
paste input "**********"
type input "**********"
click at [87, 152] on p "어두운" at bounding box center [82, 151] width 18 height 12
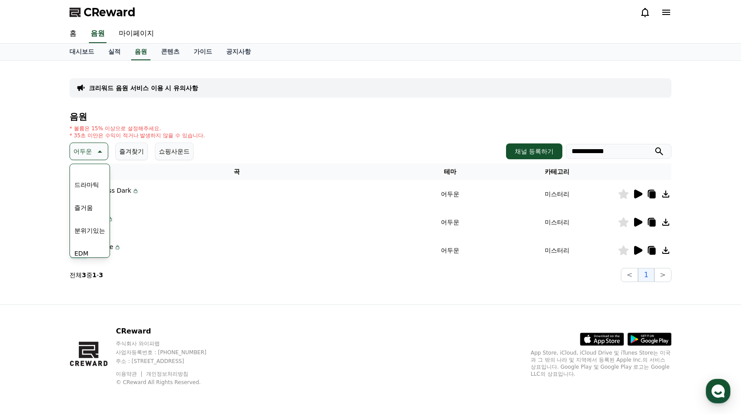
scroll to position [220, 0]
click at [95, 208] on button "분위기있는" at bounding box center [90, 206] width 38 height 19
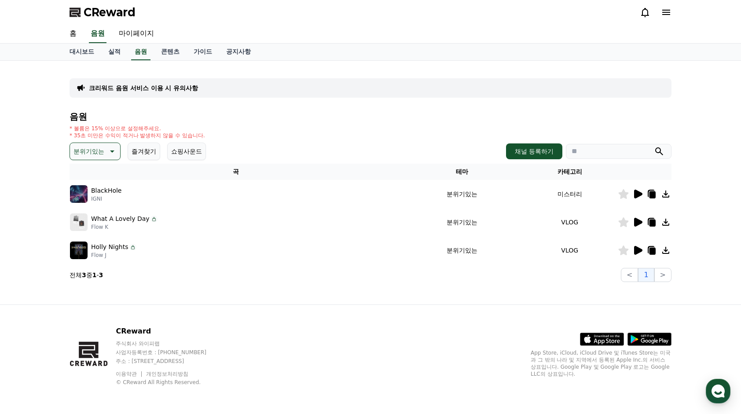
click at [647, 223] on icon at bounding box center [651, 222] width 11 height 11
click at [573, 152] on input "search" at bounding box center [619, 151] width 106 height 15
paste input "**********"
click at [623, 220] on icon at bounding box center [624, 222] width 10 height 10
click at [623, 194] on icon at bounding box center [624, 194] width 10 height 10
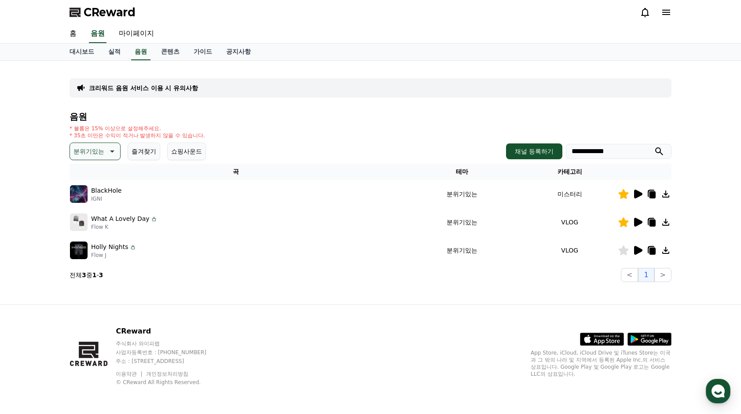
click at [649, 195] on icon at bounding box center [652, 194] width 6 height 7
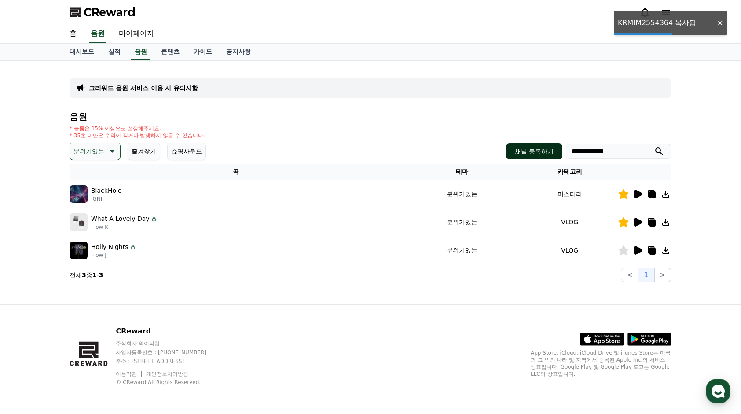
drag, startPoint x: 631, startPoint y: 154, endPoint x: 528, endPoint y: 154, distance: 103.4
click at [528, 154] on div "**********" at bounding box center [588, 151] width 165 height 16
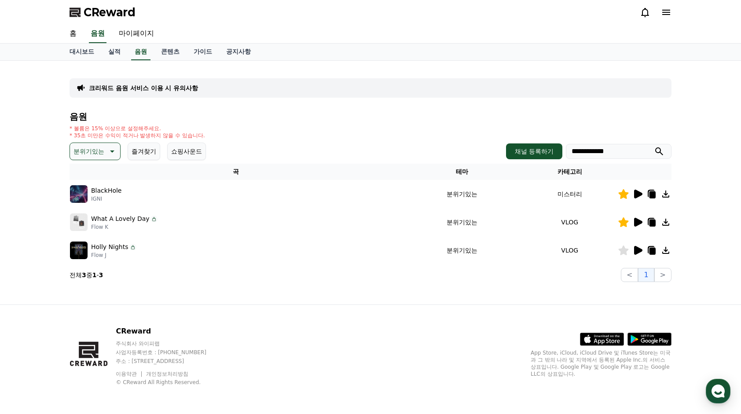
paste input "search"
click at [650, 251] on icon at bounding box center [652, 251] width 6 height 7
click at [623, 193] on icon at bounding box center [624, 194] width 10 height 10
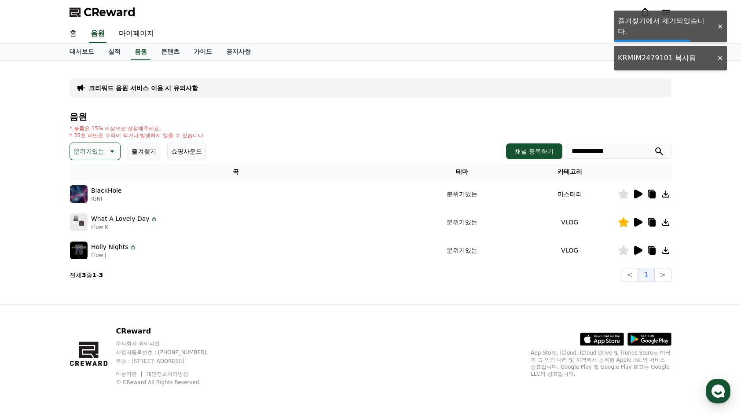
click at [632, 157] on input "**********" at bounding box center [619, 151] width 106 height 15
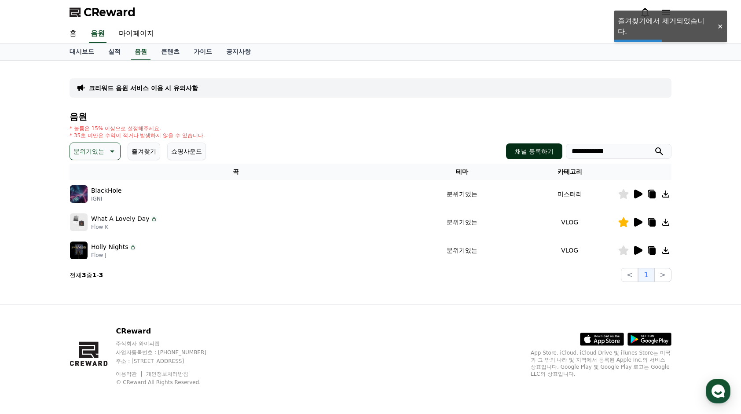
drag, startPoint x: 635, startPoint y: 153, endPoint x: 550, endPoint y: 153, distance: 84.9
click at [550, 153] on div "**********" at bounding box center [588, 151] width 165 height 16
paste input "search"
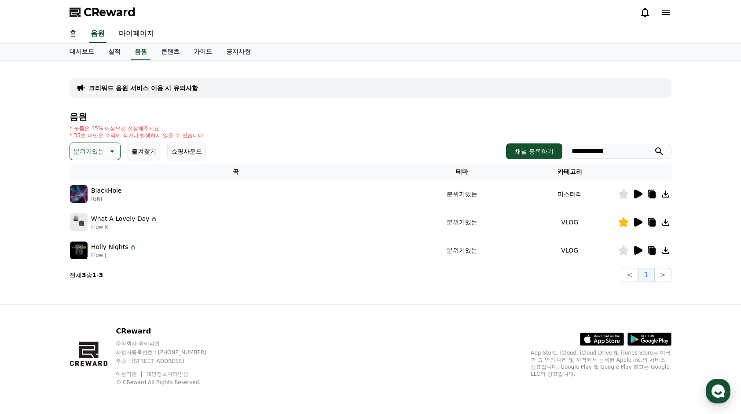
type input "**********"
click at [84, 146] on p "분위기있는" at bounding box center [88, 151] width 31 height 12
click at [84, 209] on button "잔잔한" at bounding box center [84, 209] width 26 height 19
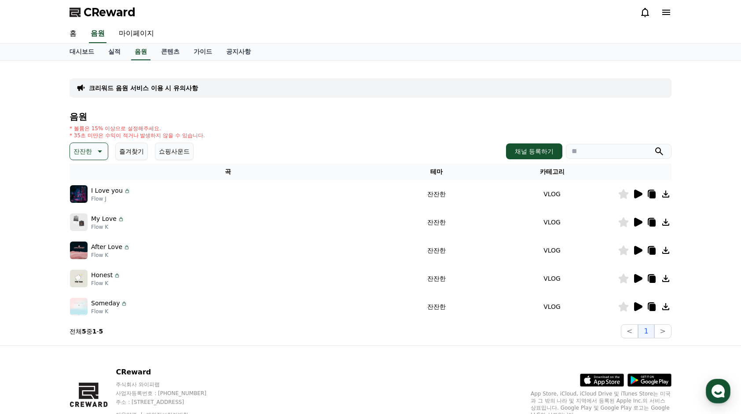
click at [650, 308] on icon at bounding box center [652, 307] width 6 height 7
click at [609, 155] on input "search" at bounding box center [619, 151] width 106 height 15
paste input "**********"
type input "**********"
click at [83, 146] on p "잔잔한" at bounding box center [82, 151] width 18 height 12
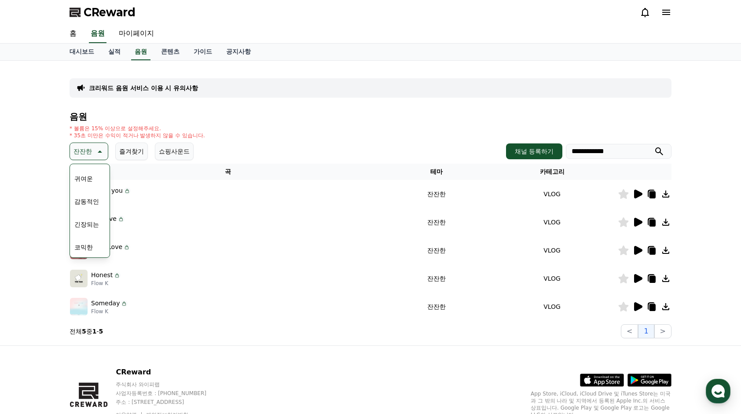
scroll to position [363, 0]
click at [92, 226] on button "긴장되는" at bounding box center [87, 223] width 32 height 19
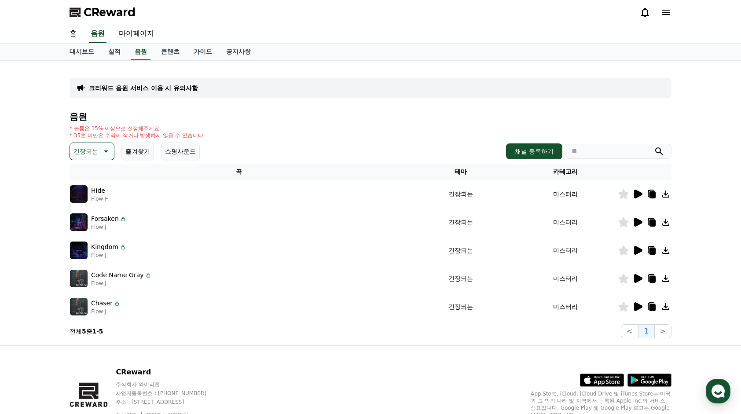
click at [648, 278] on icon at bounding box center [651, 278] width 11 height 11
click at [598, 151] on input "search" at bounding box center [619, 151] width 106 height 15
paste input "**********"
type input "**********"
click at [158, 246] on div "Kingdom Flow J" at bounding box center [239, 251] width 338 height 18
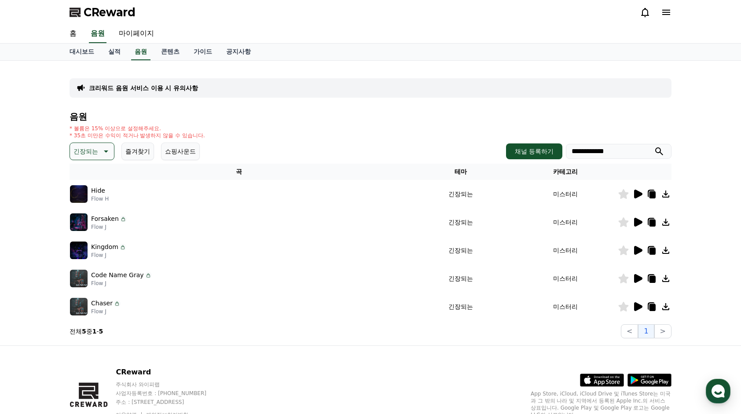
click at [83, 145] on p "긴장되는" at bounding box center [85, 151] width 25 height 12
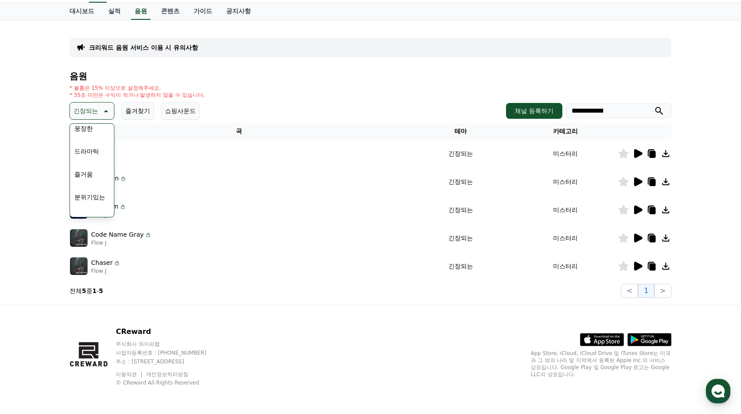
scroll to position [187, 0]
click at [34, 211] on div "**********" at bounding box center [370, 162] width 741 height 285
click at [635, 261] on icon at bounding box center [637, 266] width 11 height 11
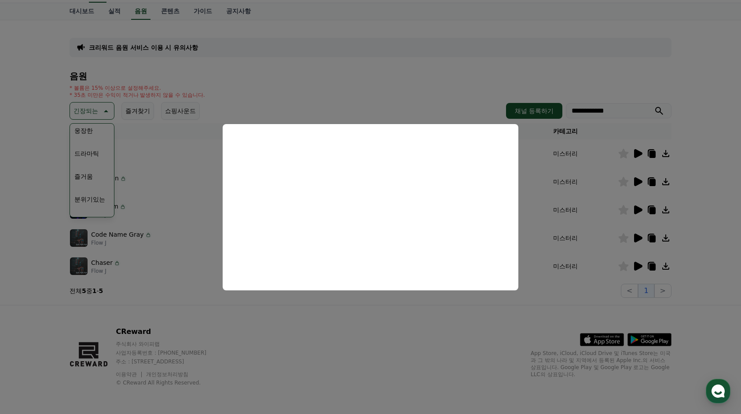
click at [376, 315] on button "close modal" at bounding box center [370, 207] width 741 height 414
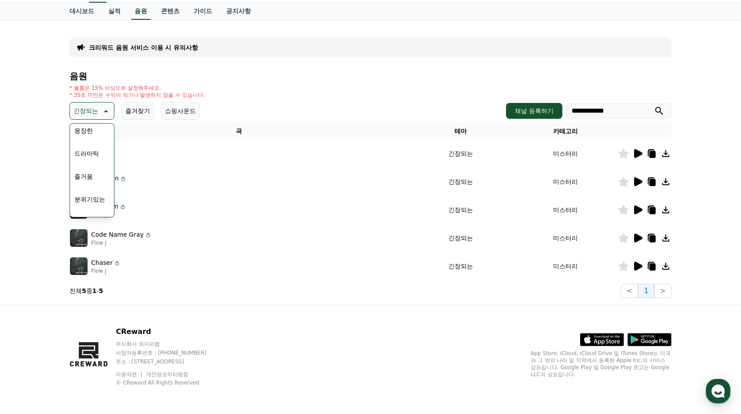
click at [84, 150] on button "드라마틱" at bounding box center [87, 153] width 32 height 19
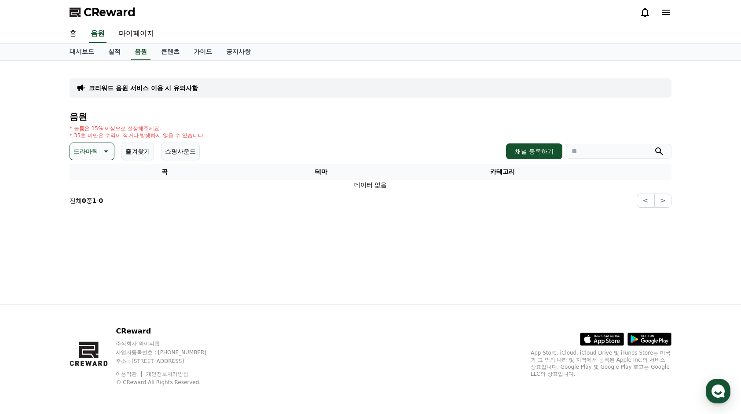
click at [71, 150] on button "드라마틱" at bounding box center [92, 152] width 45 height 18
click at [93, 179] on div "전체 환상적인 호기심 어두운 밝은 통통튀는 신나는 반전 웅장한 드라마틱 즐거움 분위기있는 EDM 그루브 슬픈 잔잔한 귀여운 감동적인 긴장되는 …" at bounding box center [92, 304] width 42 height 454
click at [80, 197] on button "통통튀는" at bounding box center [87, 200] width 32 height 19
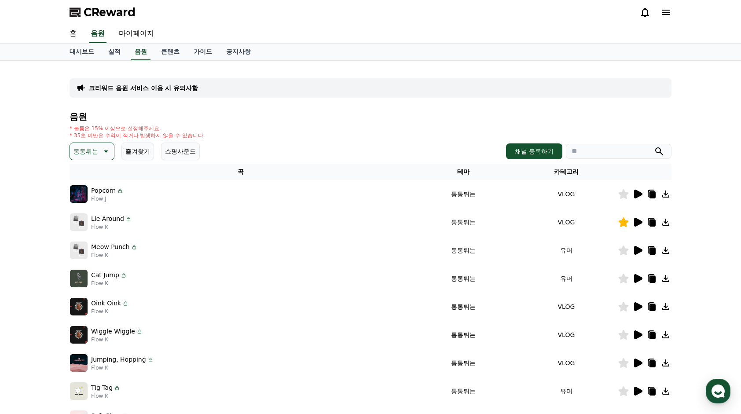
click at [640, 198] on icon at bounding box center [637, 194] width 11 height 11
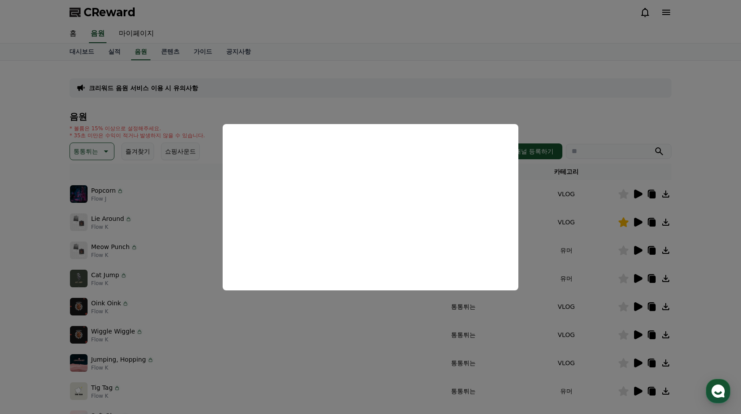
click at [553, 109] on button "close modal" at bounding box center [370, 207] width 741 height 414
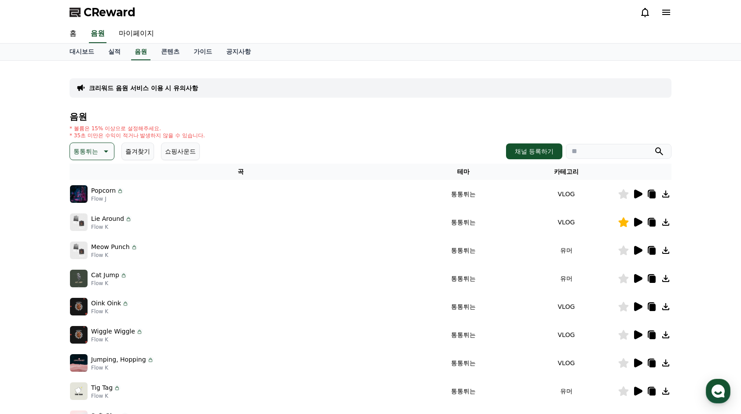
click at [621, 195] on icon at bounding box center [624, 194] width 10 height 10
click at [642, 223] on icon at bounding box center [637, 222] width 11 height 11
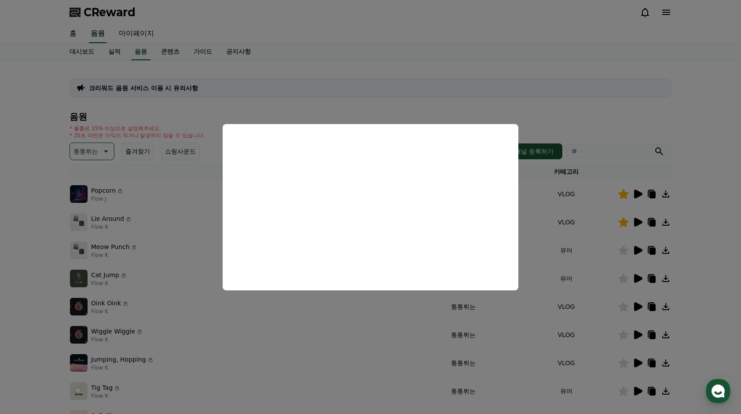
click at [40, 216] on button "close modal" at bounding box center [370, 207] width 741 height 414
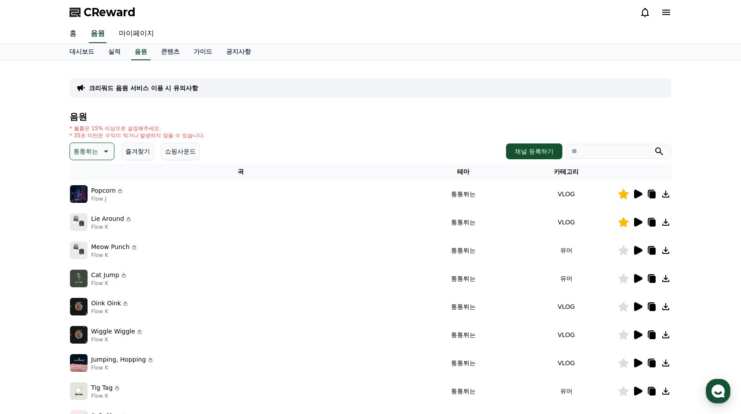
click at [638, 332] on icon at bounding box center [638, 334] width 8 height 9
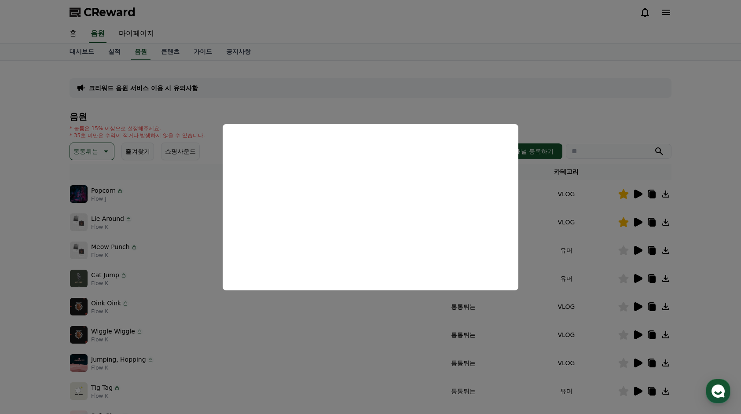
click at [28, 316] on button "close modal" at bounding box center [370, 207] width 741 height 414
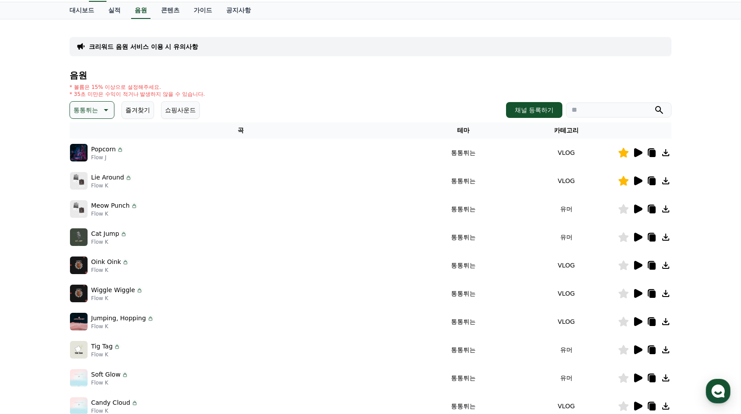
scroll to position [44, 0]
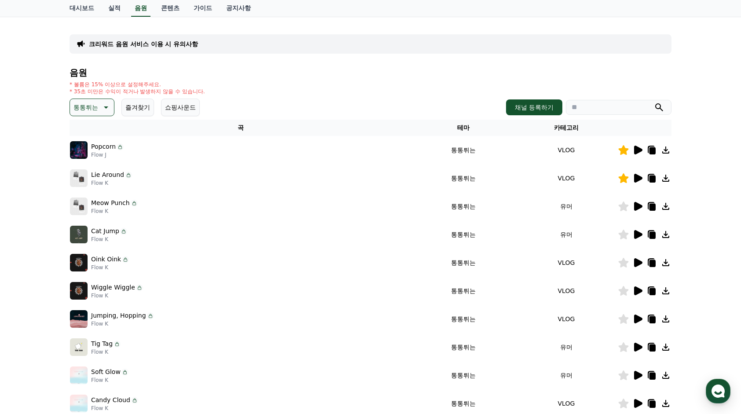
click at [642, 347] on icon at bounding box center [637, 347] width 11 height 11
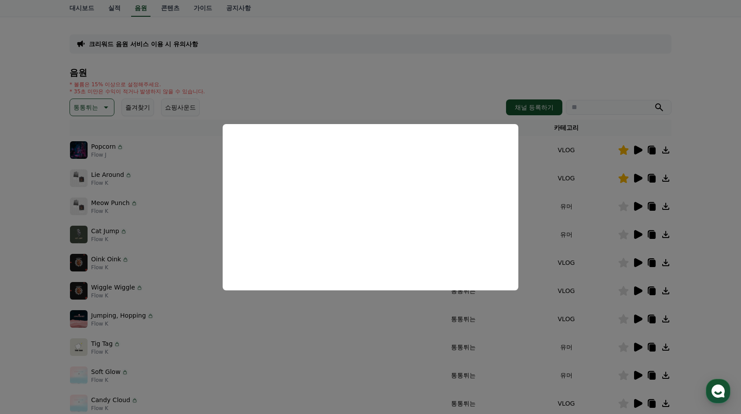
click at [0, 198] on html "CReward 홈 음원 마이페이지 대시보드 실적 음원 콘텐츠 가이드 공지사항 크리워드 음원 서비스 이용 시 유의사항 음원 * 볼륨은 15% 이…" at bounding box center [370, 254] width 741 height 596
click at [543, 177] on button "close modal" at bounding box center [370, 207] width 741 height 414
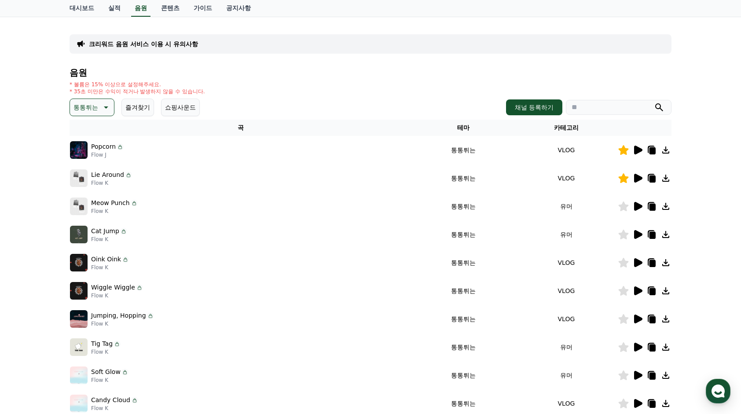
click at [640, 298] on td at bounding box center [645, 291] width 54 height 28
click at [635, 290] on icon at bounding box center [638, 290] width 8 height 9
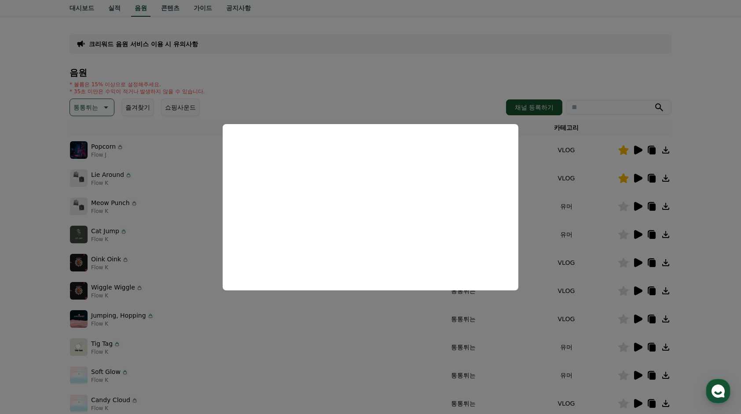
click at [41, 222] on button "close modal" at bounding box center [370, 207] width 741 height 414
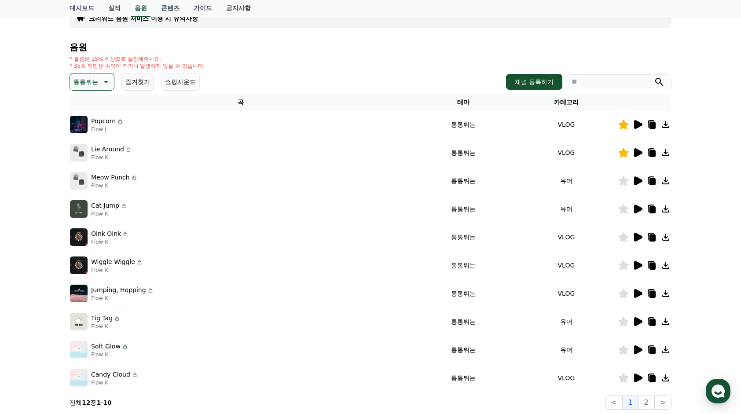
scroll to position [88, 0]
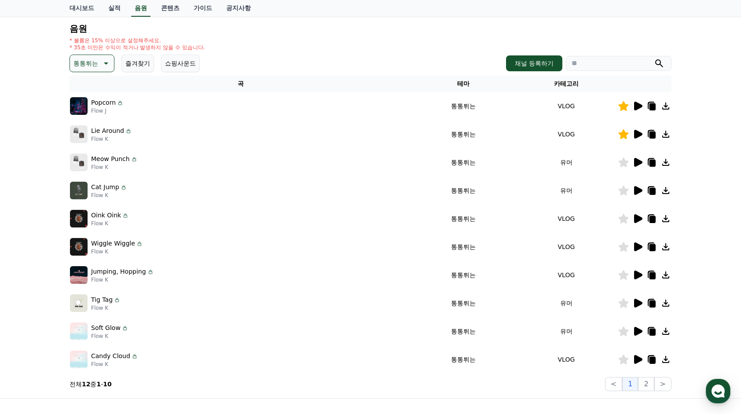
click at [650, 359] on icon at bounding box center [652, 360] width 6 height 7
click at [641, 359] on icon at bounding box center [638, 359] width 8 height 9
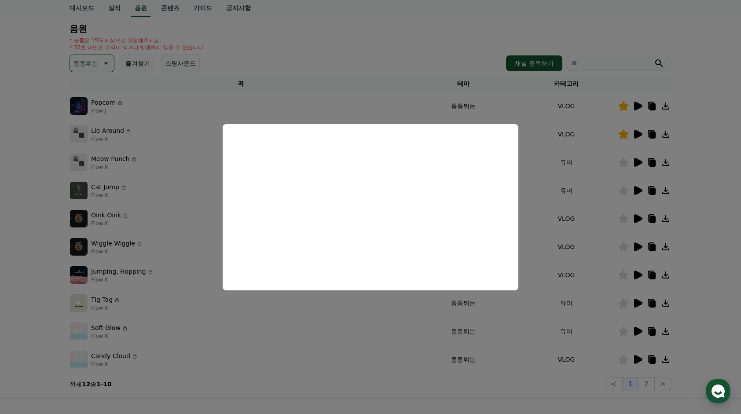
click at [624, 359] on button "close modal" at bounding box center [370, 207] width 741 height 414
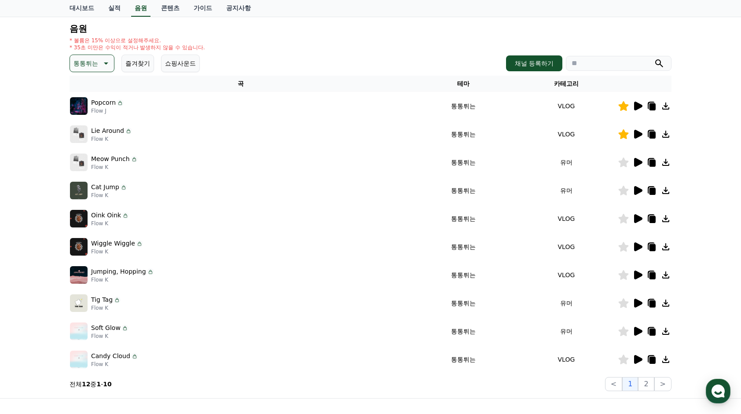
click at [626, 359] on icon at bounding box center [624, 360] width 10 height 10
click at [18, 347] on div "크리워드 음원 서비스 이용 시 유의사항 음원 * 볼륨은 15% 이상으로 설정해주세요. * 35초 미만은 수익이 적거나 발생하지 않을 수 있습니…" at bounding box center [370, 185] width 741 height 425
click at [651, 357] on icon at bounding box center [652, 360] width 6 height 7
click at [589, 64] on input "search" at bounding box center [619, 63] width 106 height 15
paste input "**********"
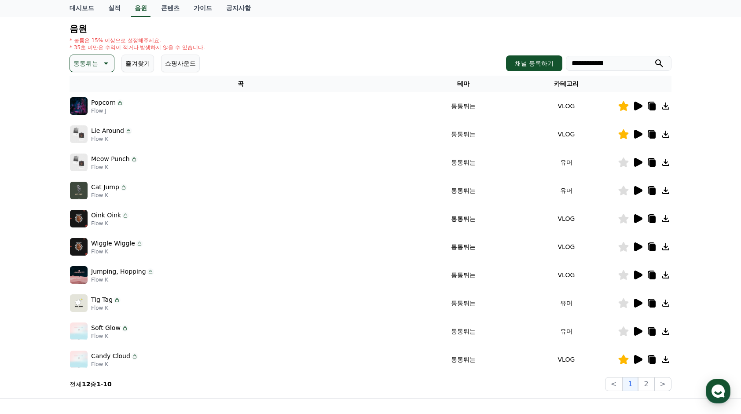
click at [656, 104] on icon at bounding box center [651, 106] width 11 height 11
drag, startPoint x: 622, startPoint y: 66, endPoint x: 578, endPoint y: 65, distance: 44.4
click at [578, 65] on input "**********" at bounding box center [619, 63] width 106 height 15
click at [610, 65] on input "**********" at bounding box center [619, 63] width 106 height 15
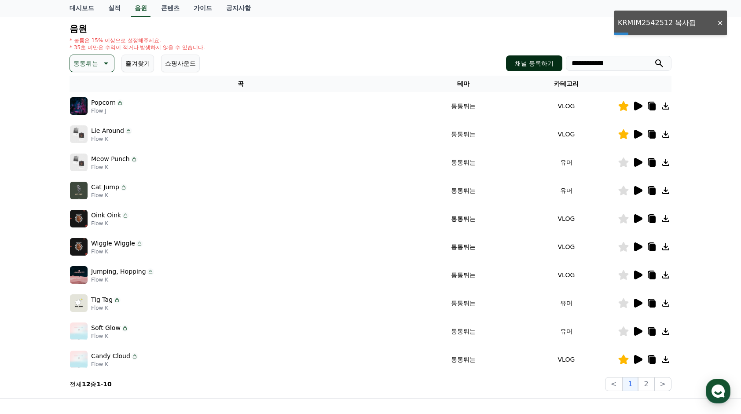
drag, startPoint x: 630, startPoint y: 64, endPoint x: 558, endPoint y: 64, distance: 72.2
click at [558, 64] on div "**********" at bounding box center [588, 63] width 165 height 16
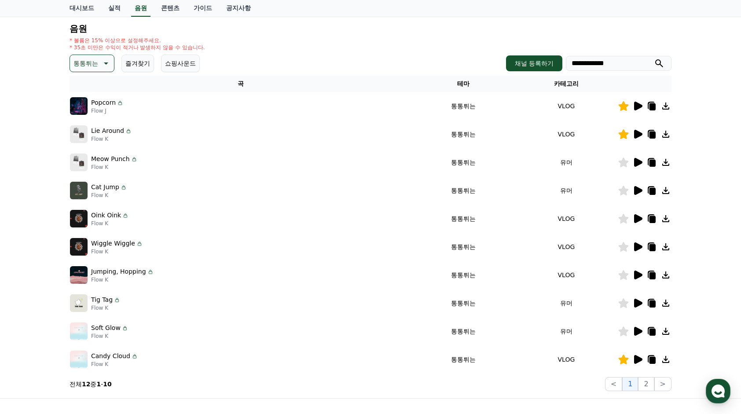
paste input "search"
click at [648, 359] on icon at bounding box center [651, 359] width 7 height 8
drag, startPoint x: 626, startPoint y: 60, endPoint x: 566, endPoint y: 63, distance: 60.4
click at [566, 63] on input "**********" at bounding box center [619, 63] width 106 height 15
paste input "search"
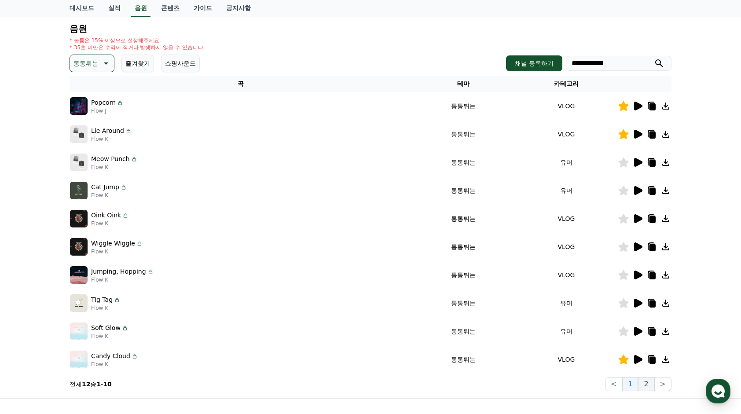
type input "**********"
click at [642, 387] on button "2" at bounding box center [646, 384] width 16 height 14
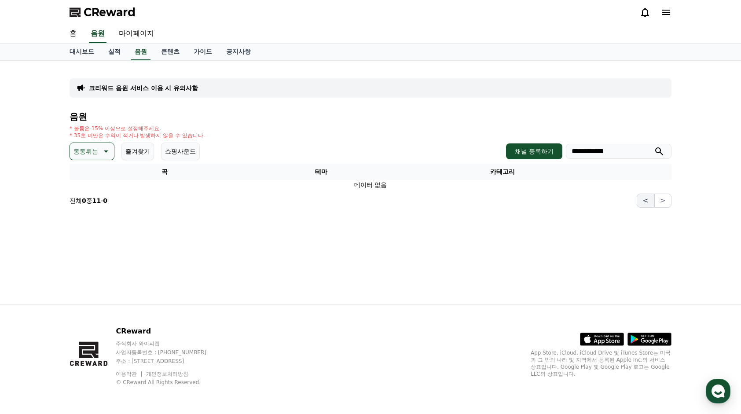
click at [643, 203] on button "<" at bounding box center [645, 201] width 17 height 14
click at [646, 198] on button "<" at bounding box center [645, 201] width 17 height 14
click at [84, 143] on button "통통튀는" at bounding box center [92, 152] width 45 height 18
click at [94, 202] on button "통통튀는" at bounding box center [87, 200] width 32 height 19
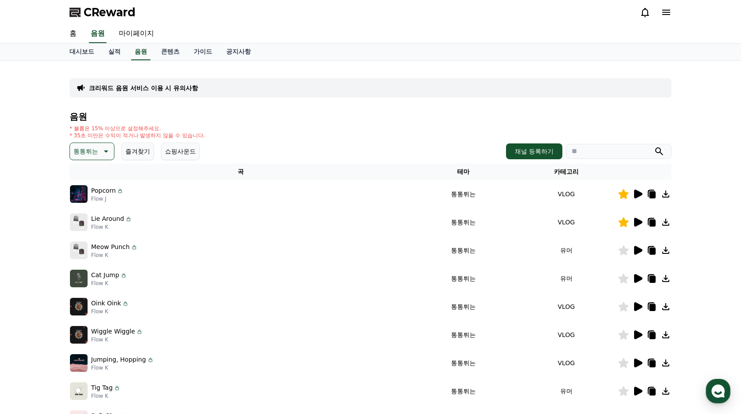
click at [91, 158] on button "통통튀는" at bounding box center [92, 152] width 45 height 18
click at [90, 217] on button "신나는" at bounding box center [84, 223] width 26 height 19
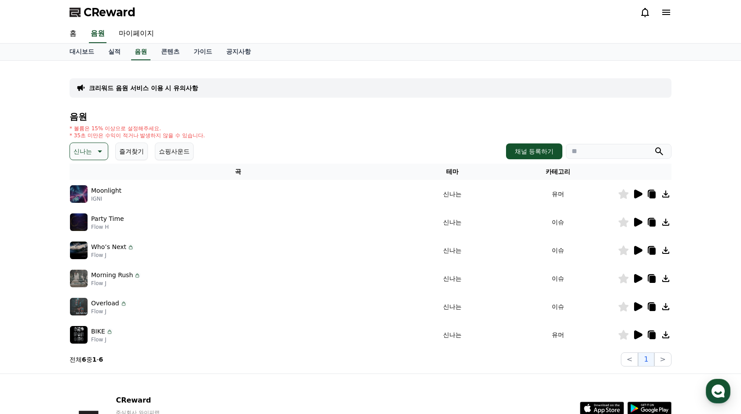
click at [95, 146] on icon at bounding box center [99, 151] width 11 height 11
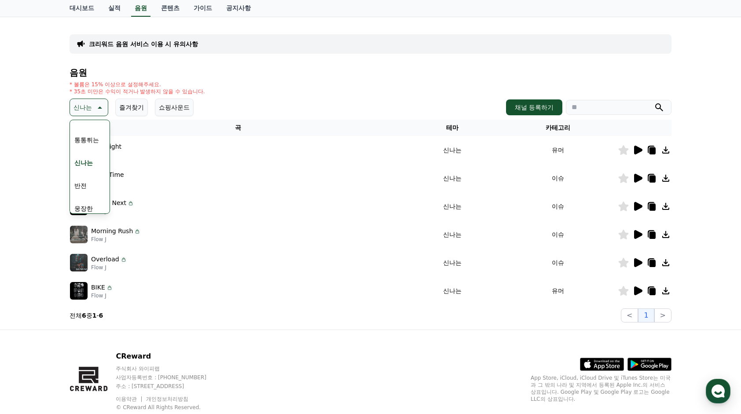
scroll to position [132, 0]
click at [89, 160] on button "반전" at bounding box center [80, 158] width 19 height 19
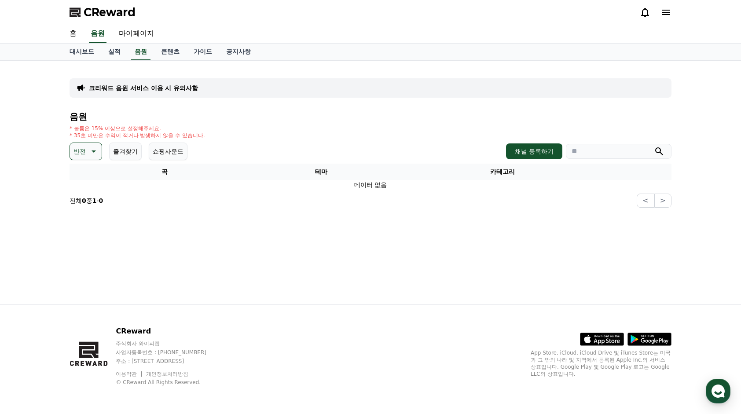
click at [91, 152] on icon at bounding box center [93, 151] width 11 height 11
click at [91, 178] on button "신나는" at bounding box center [84, 179] width 26 height 19
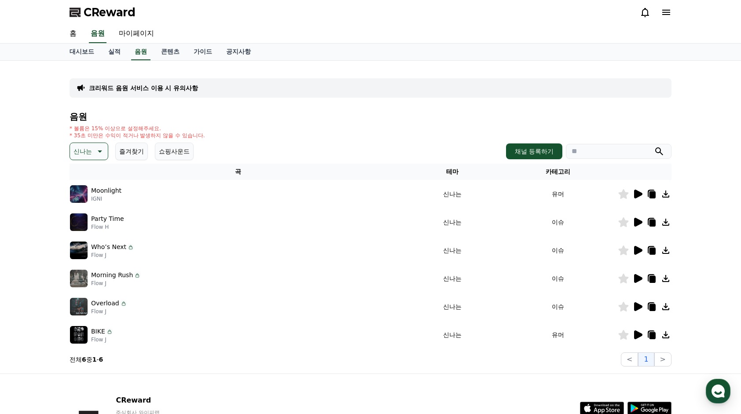
click at [88, 153] on p "신나는" at bounding box center [82, 151] width 18 height 12
click at [88, 202] on button "통통튀는" at bounding box center [87, 200] width 32 height 19
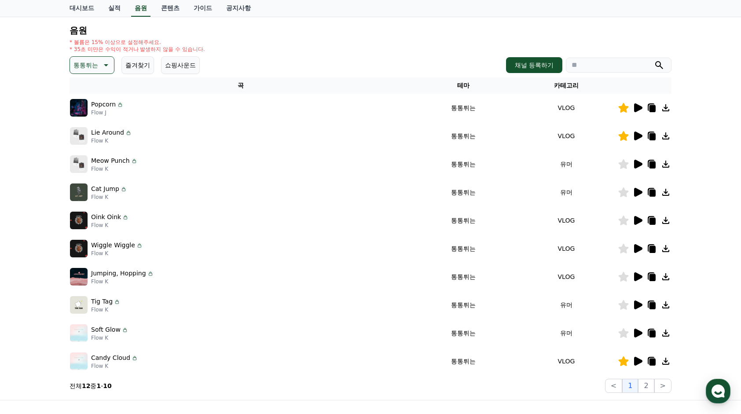
scroll to position [88, 0]
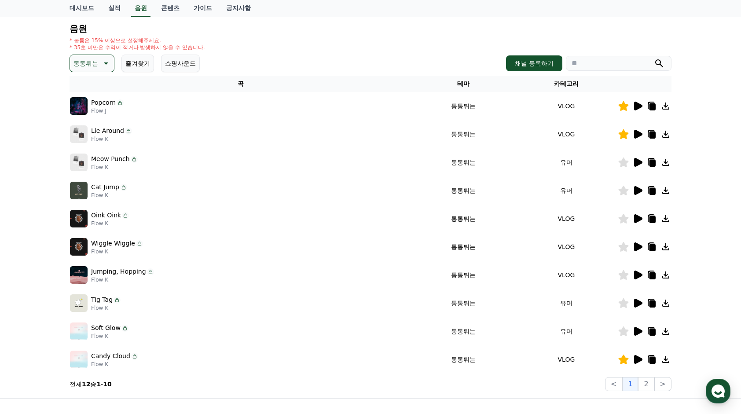
click at [652, 218] on icon at bounding box center [652, 219] width 6 height 7
click at [601, 62] on input "search" at bounding box center [619, 63] width 106 height 15
paste input "**********"
type input "**********"
click at [634, 131] on icon at bounding box center [637, 134] width 11 height 11
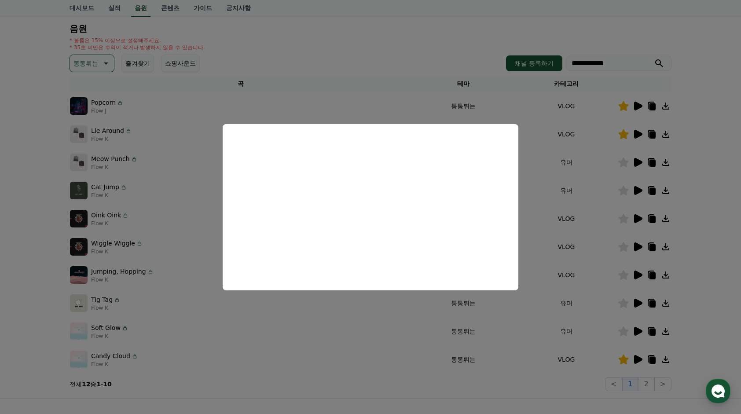
click at [543, 125] on button "close modal" at bounding box center [370, 207] width 741 height 414
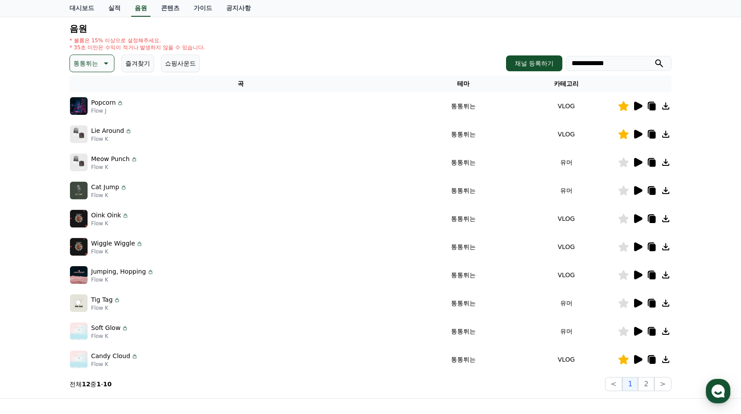
click at [626, 106] on icon at bounding box center [624, 106] width 10 height 10
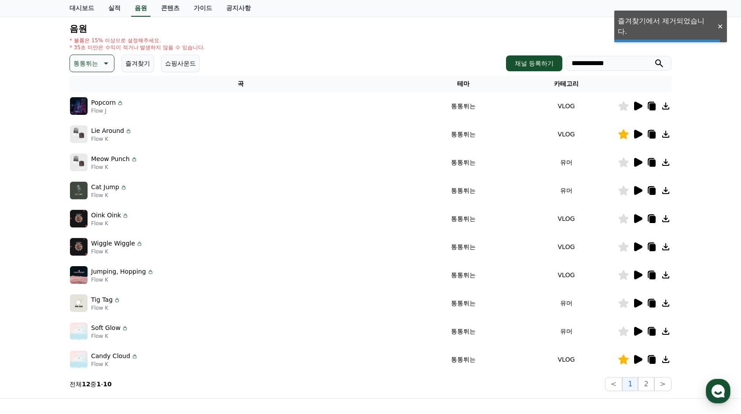
click at [624, 135] on icon at bounding box center [624, 134] width 10 height 10
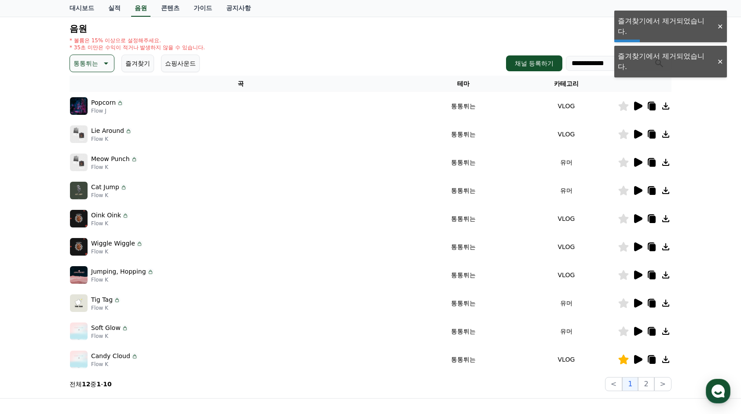
click at [621, 221] on icon at bounding box center [624, 219] width 10 height 10
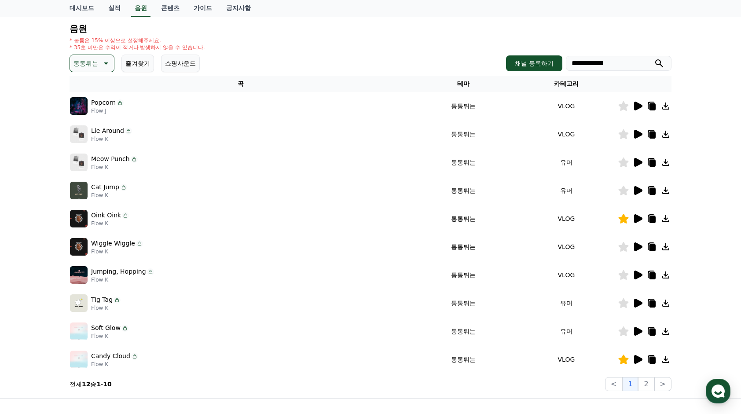
click at [623, 248] on icon at bounding box center [624, 247] width 10 height 10
click at [622, 272] on icon at bounding box center [624, 275] width 10 height 10
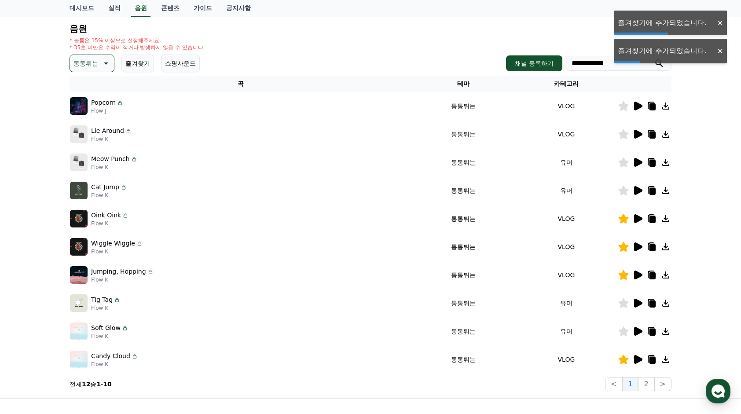
click at [711, 211] on div "**********" at bounding box center [370, 185] width 741 height 425
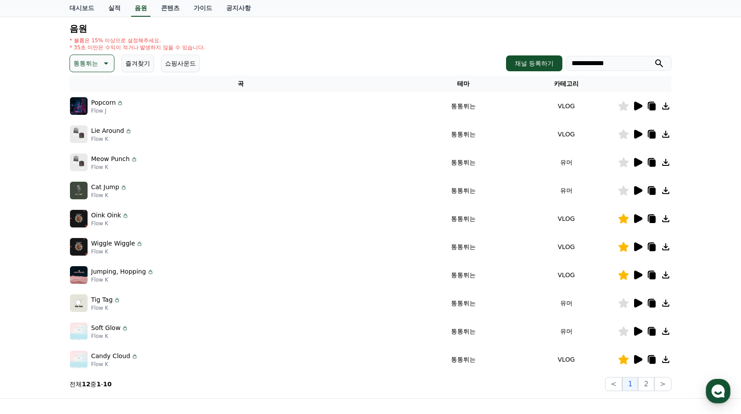
click at [708, 189] on div "**********" at bounding box center [370, 185] width 741 height 425
click at [576, 187] on td "유머" at bounding box center [566, 190] width 103 height 28
click at [330, 98] on div "Popcorn Flow J" at bounding box center [240, 106] width 341 height 18
